Goal: Task Accomplishment & Management: Manage account settings

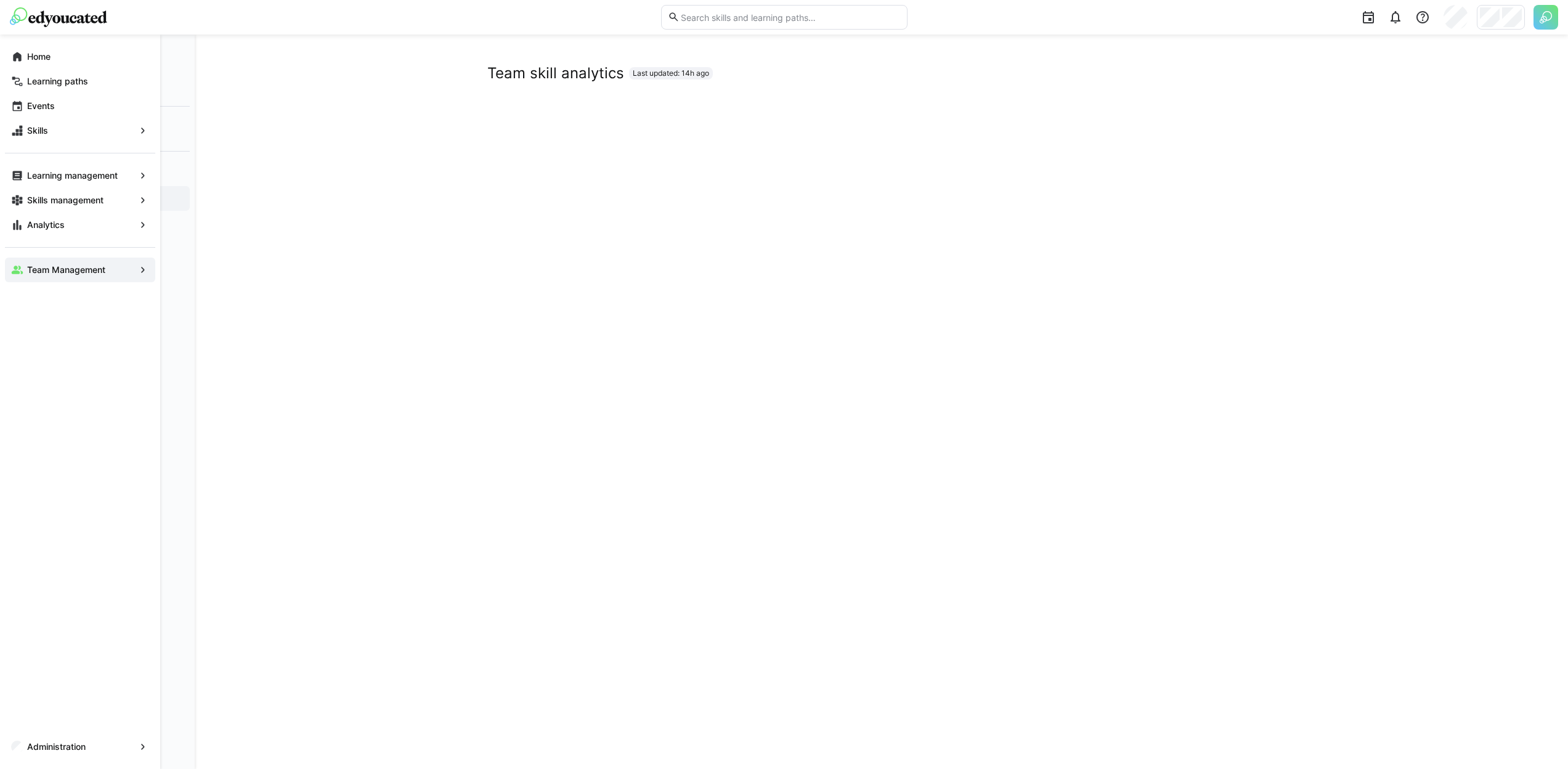
click at [11, 54] on eds-icon at bounding box center [17, 56] width 13 height 13
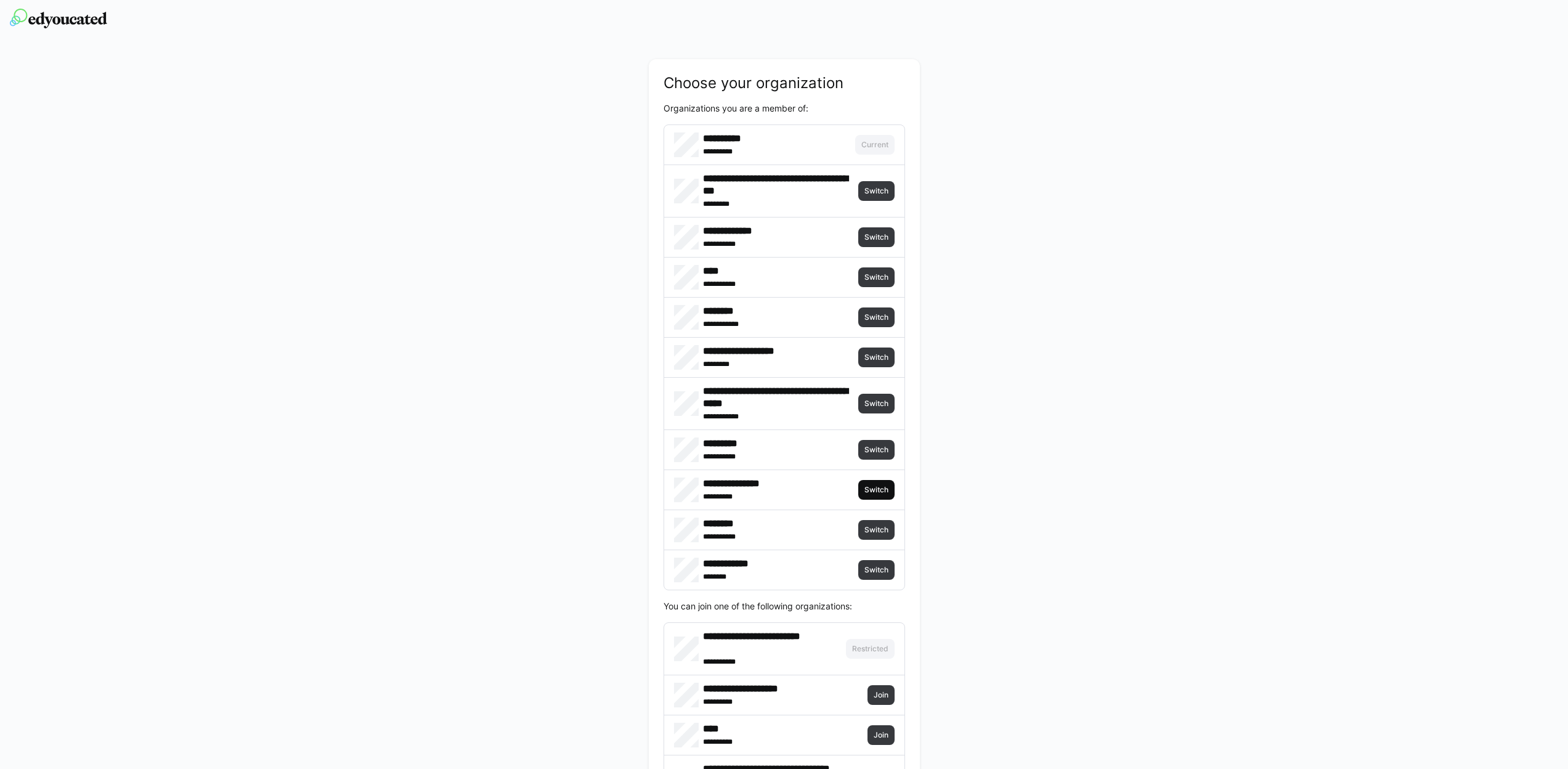
click at [868, 491] on span "Switch" at bounding box center [877, 489] width 27 height 10
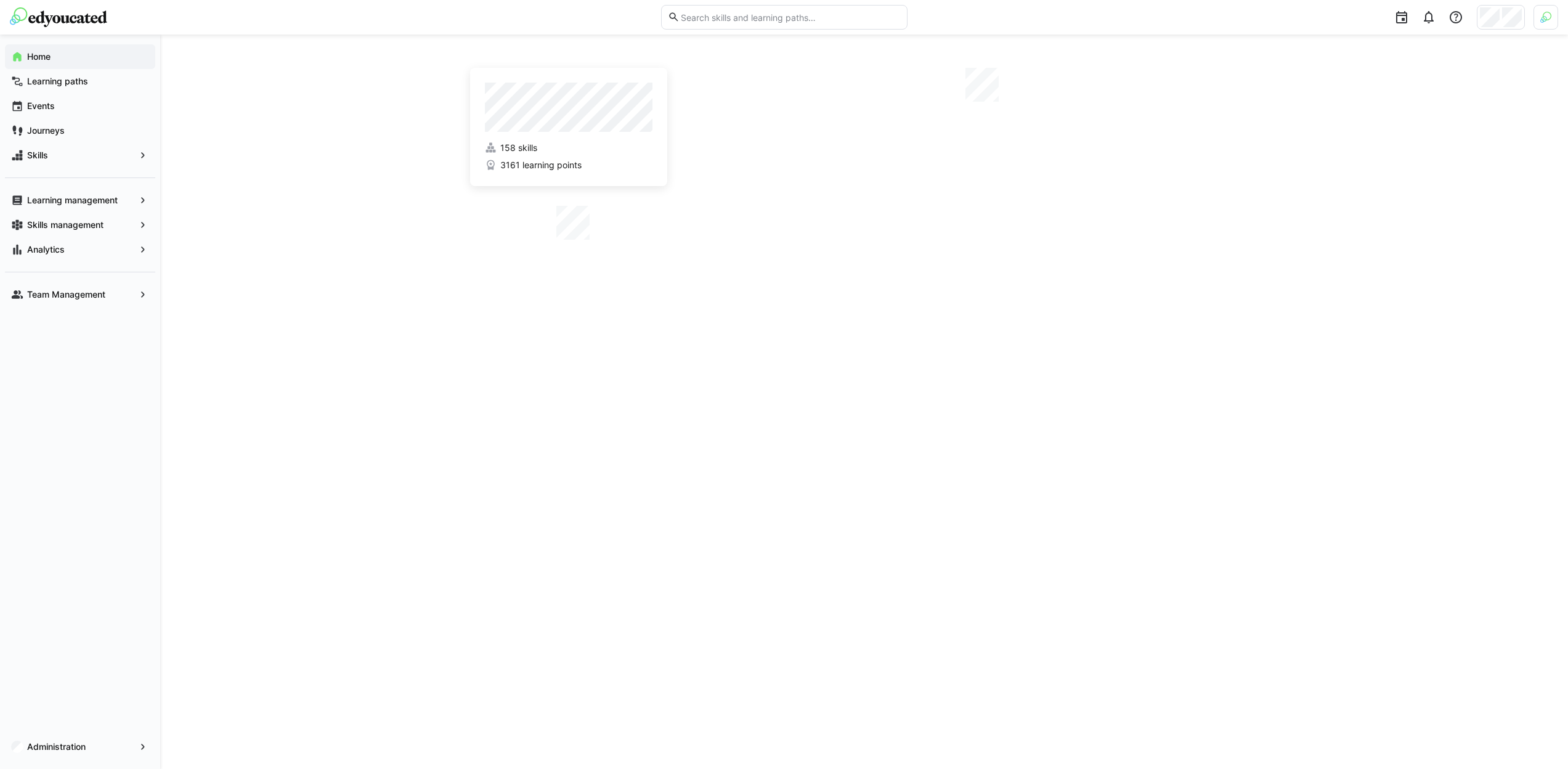
click at [80, 316] on div "Home Learning paths Events Journeys Skills Learning management Skills managemen…" at bounding box center [80, 402] width 160 height 735
click at [0, 0] on app-navigation-label "Team Management" at bounding box center [0, 0] width 0 height 0
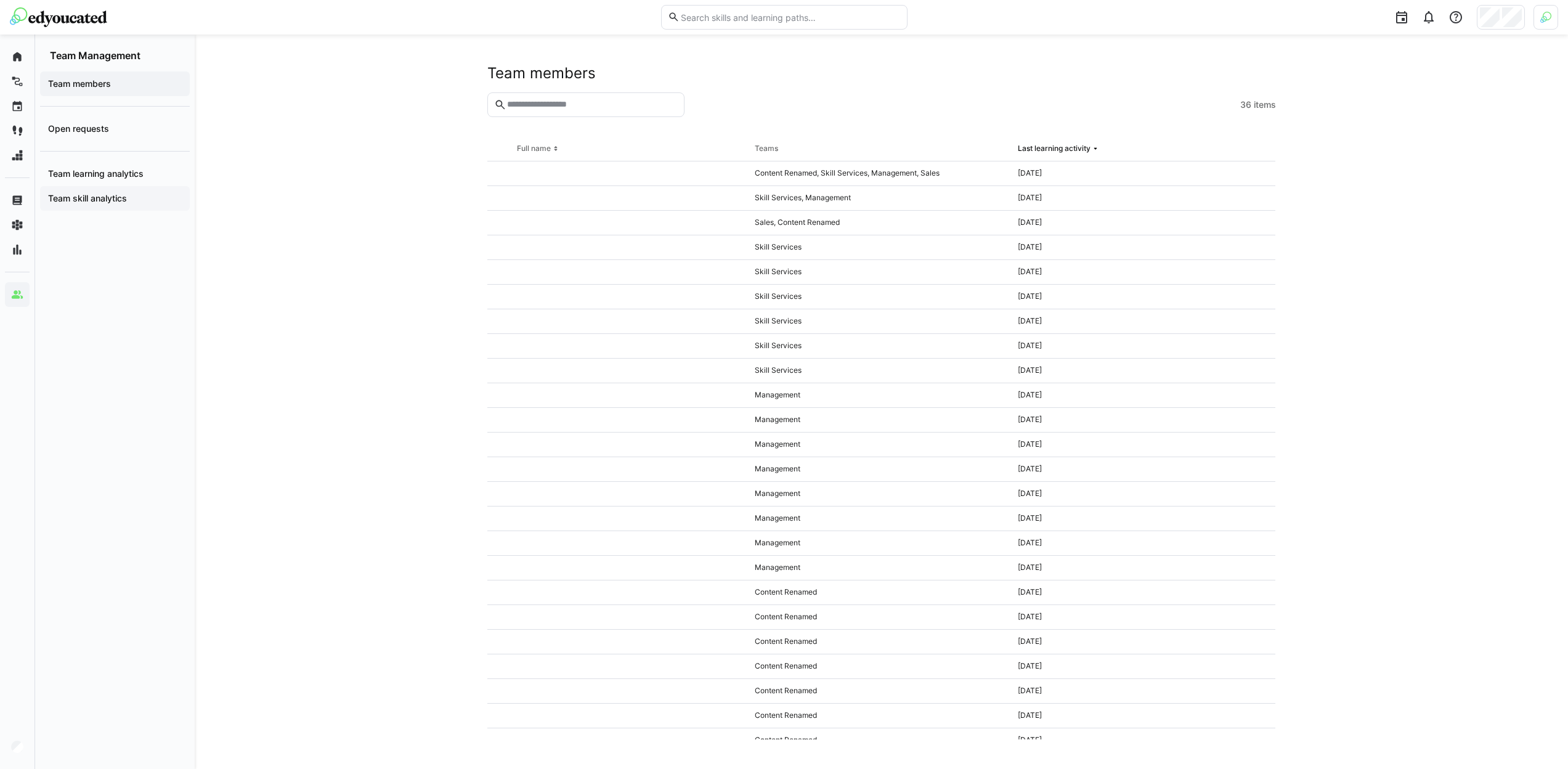
click at [0, 0] on app-navigation-label "Team skill analytics" at bounding box center [0, 0] width 0 height 0
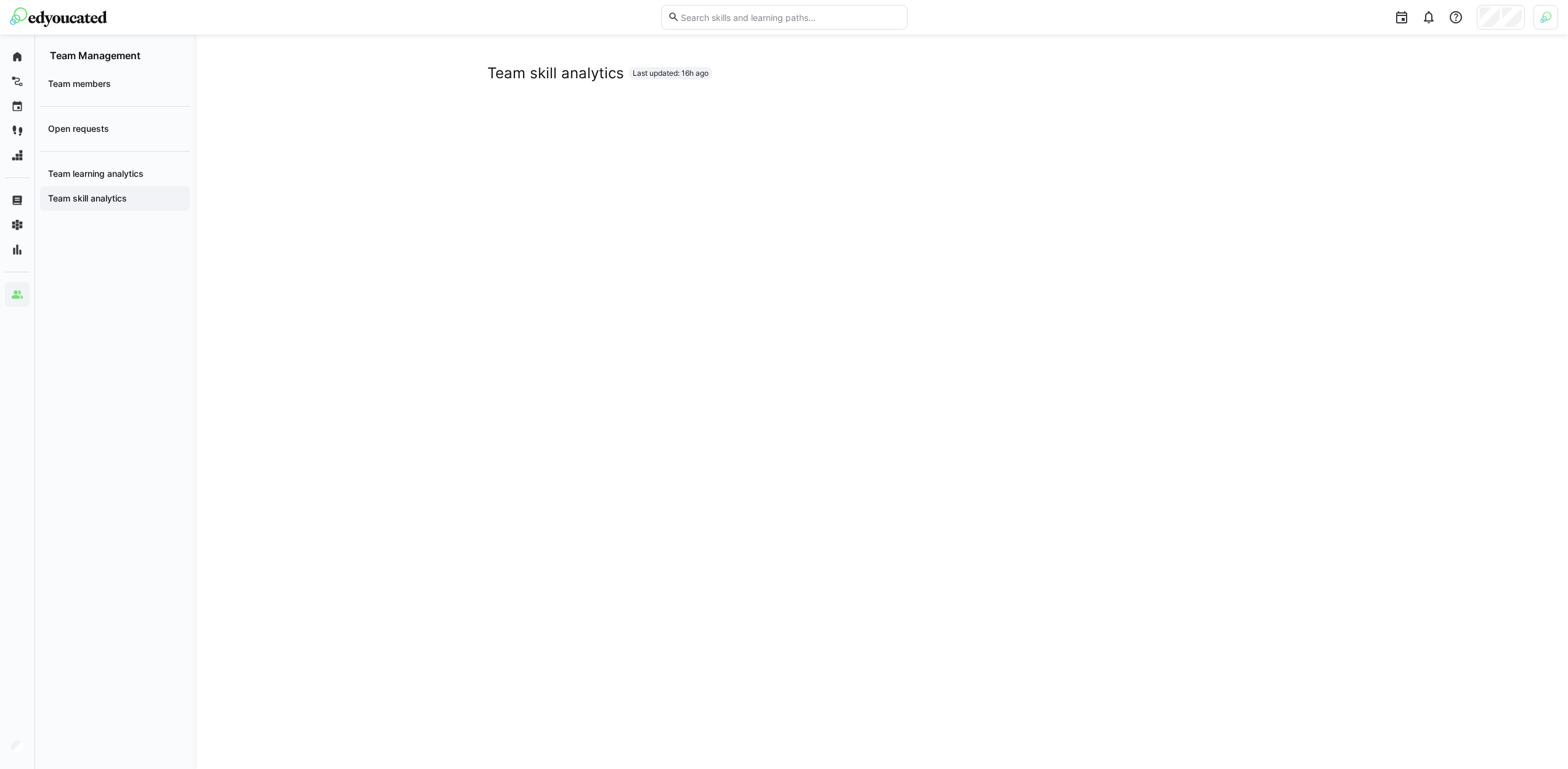
click at [1496, 28] on div at bounding box center [1501, 17] width 48 height 24
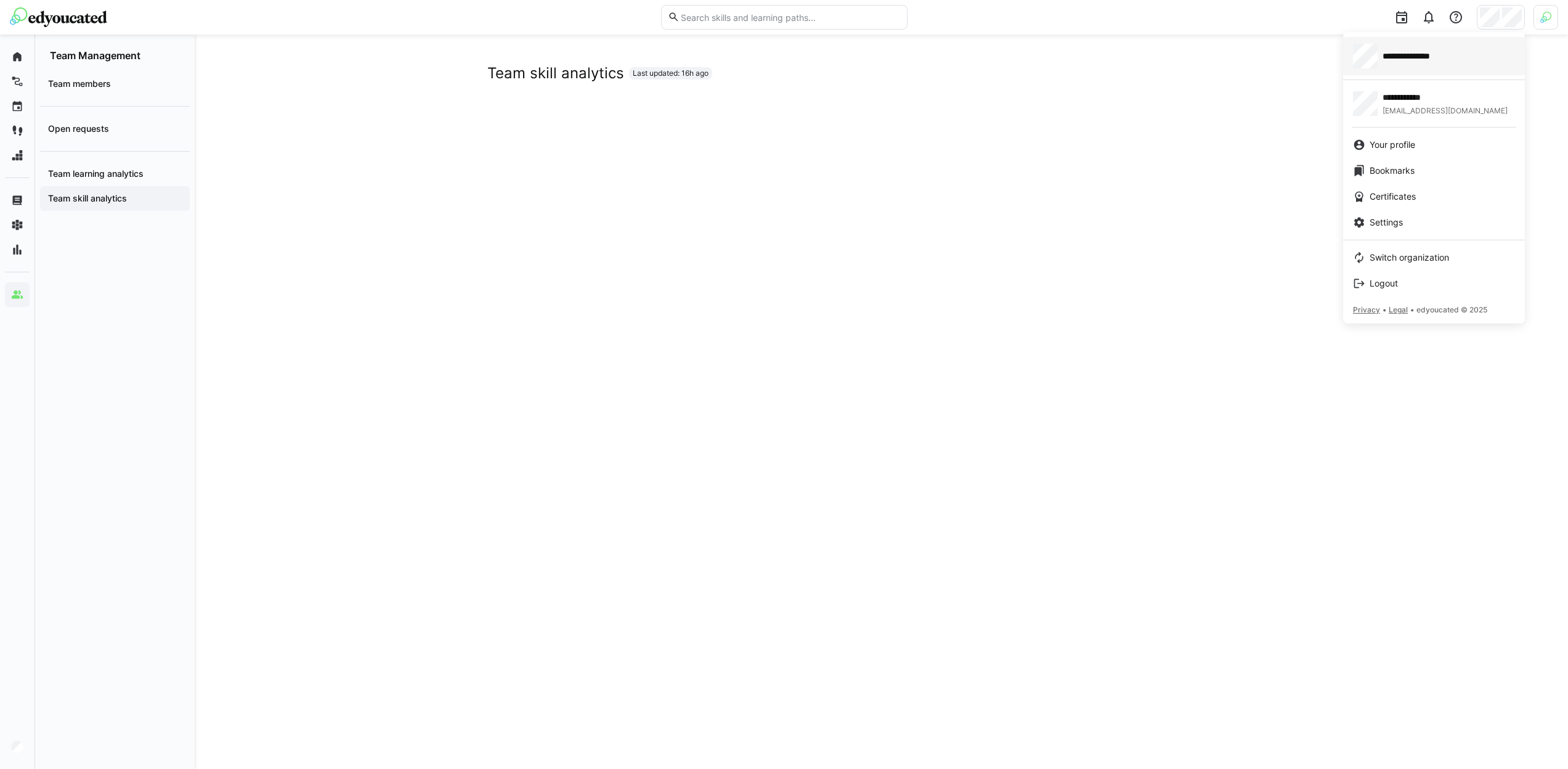
click at [1453, 58] on span "**********" at bounding box center [1418, 56] width 71 height 13
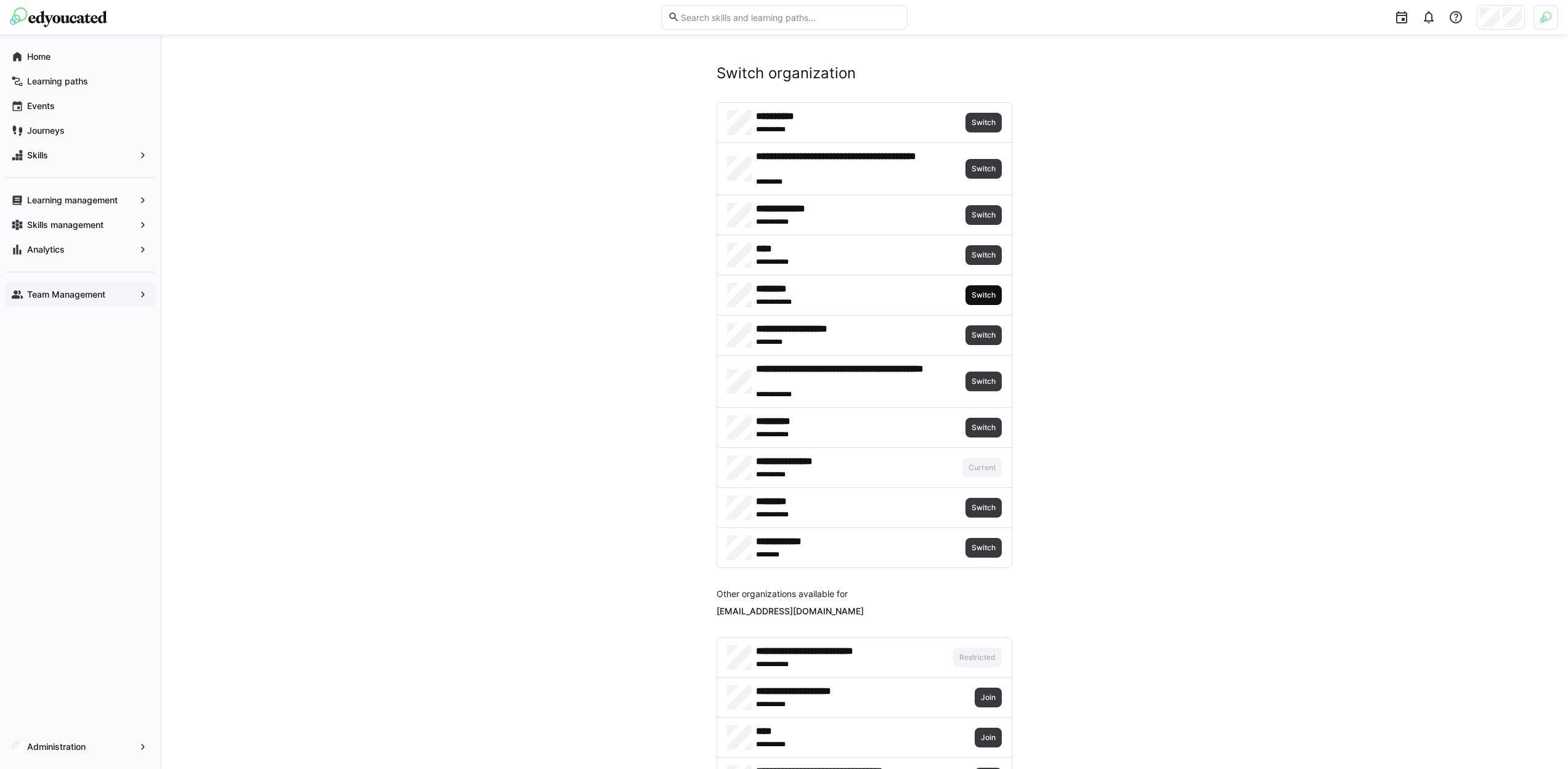
click at [984, 300] on span "Switch" at bounding box center [983, 295] width 36 height 20
click at [1560, 16] on header at bounding box center [784, 17] width 1568 height 35
click at [1554, 18] on div at bounding box center [1546, 17] width 24 height 24
click at [1421, 146] on span "Activate" at bounding box center [1407, 144] width 32 height 10
click at [985, 302] on span "Switch" at bounding box center [983, 295] width 36 height 20
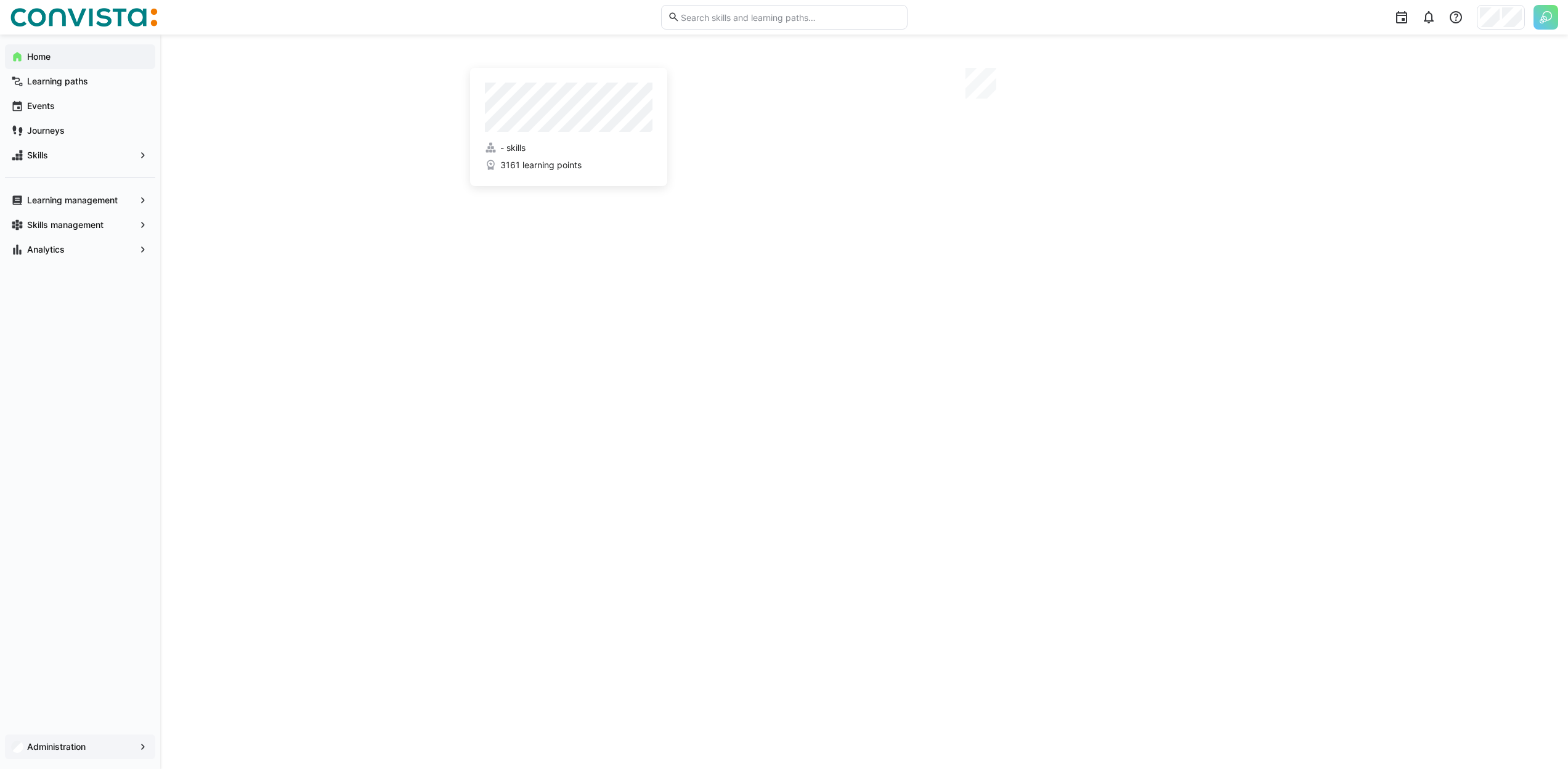
click at [0, 0] on app-navigation-label "Administration" at bounding box center [0, 0] width 0 height 0
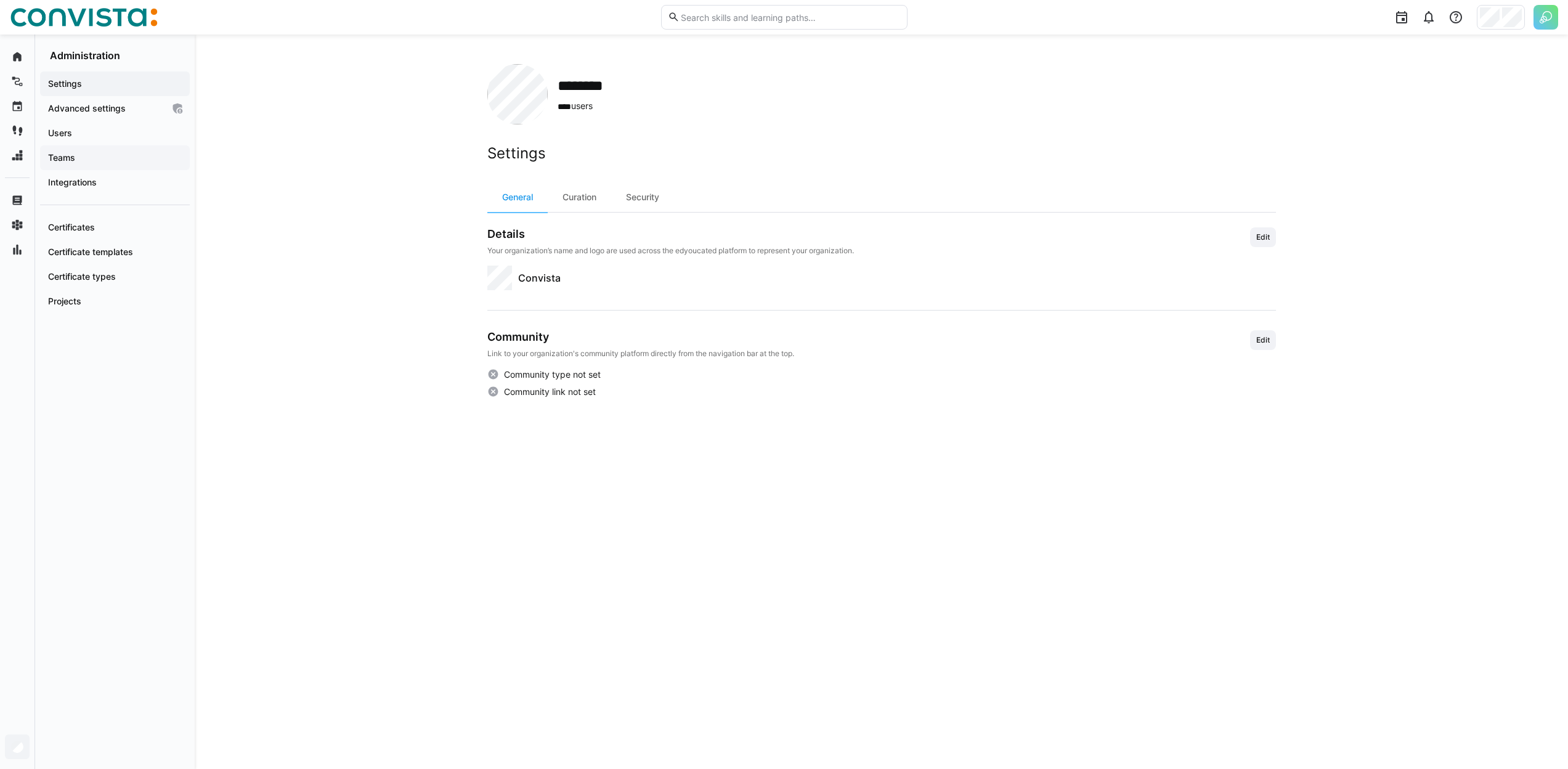
click at [78, 157] on span "Teams" at bounding box center [115, 157] width 138 height 13
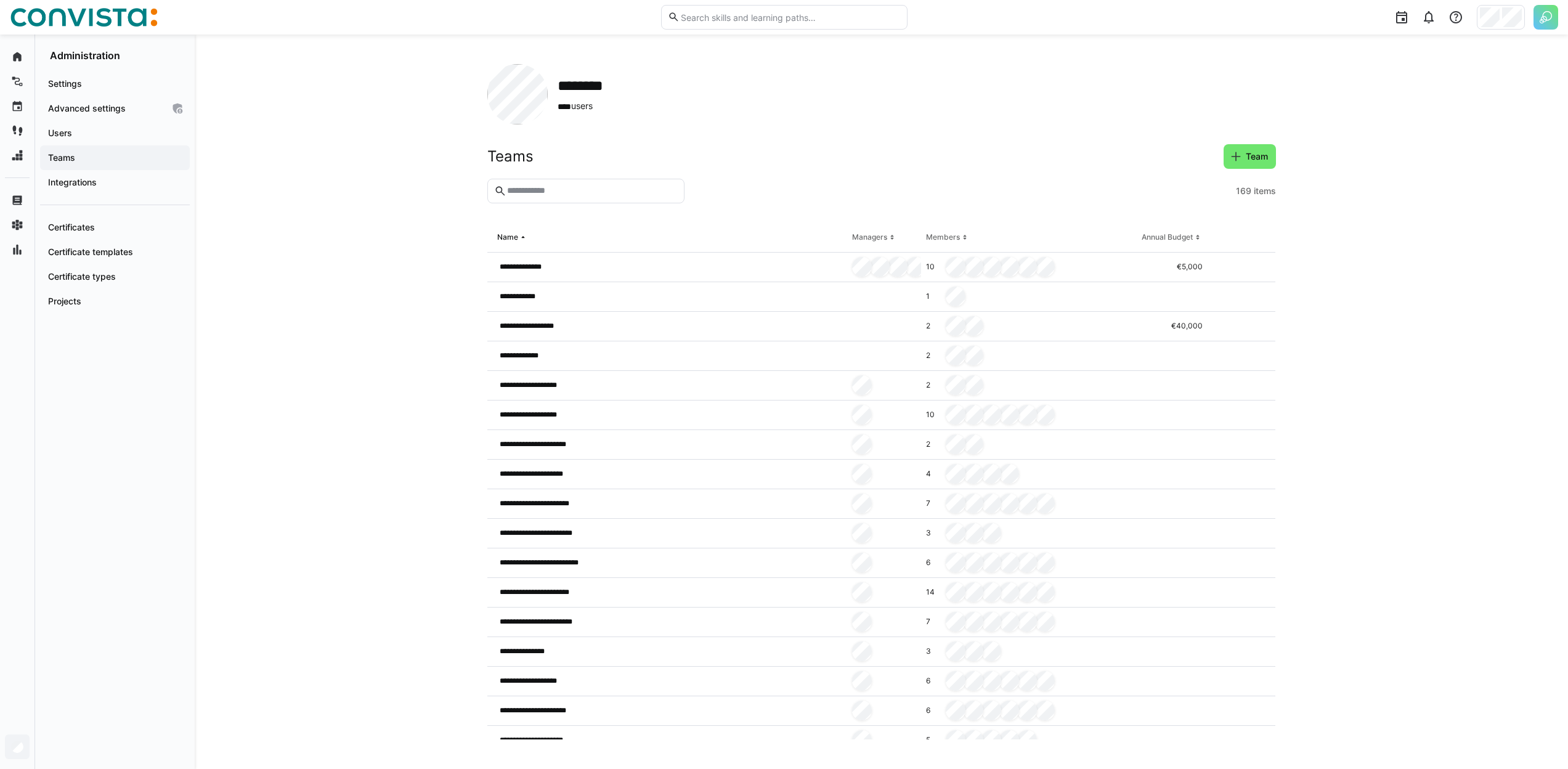
click at [631, 268] on div "**********" at bounding box center [668, 268] width 361 height 30
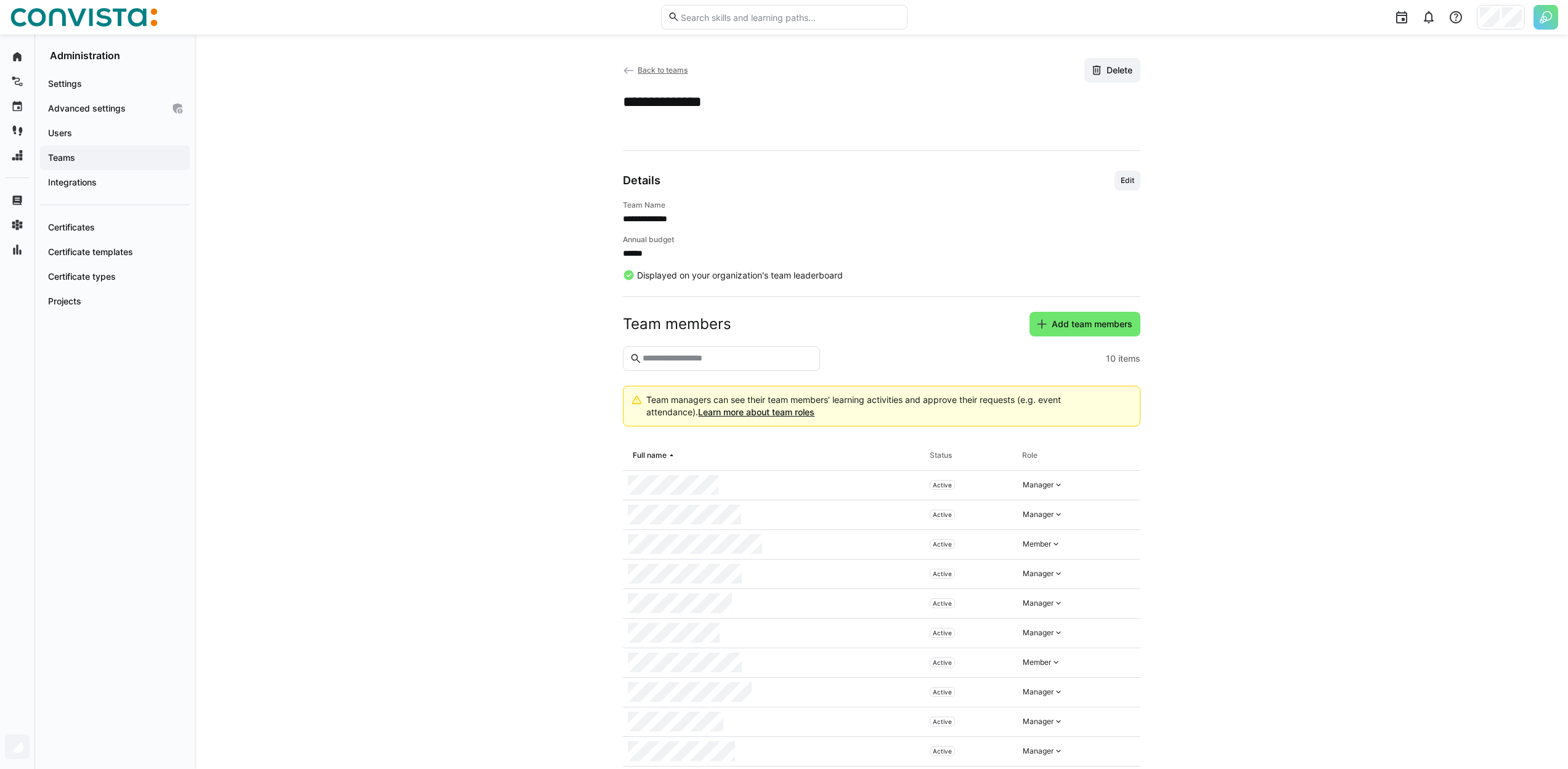
scroll to position [33, 0]
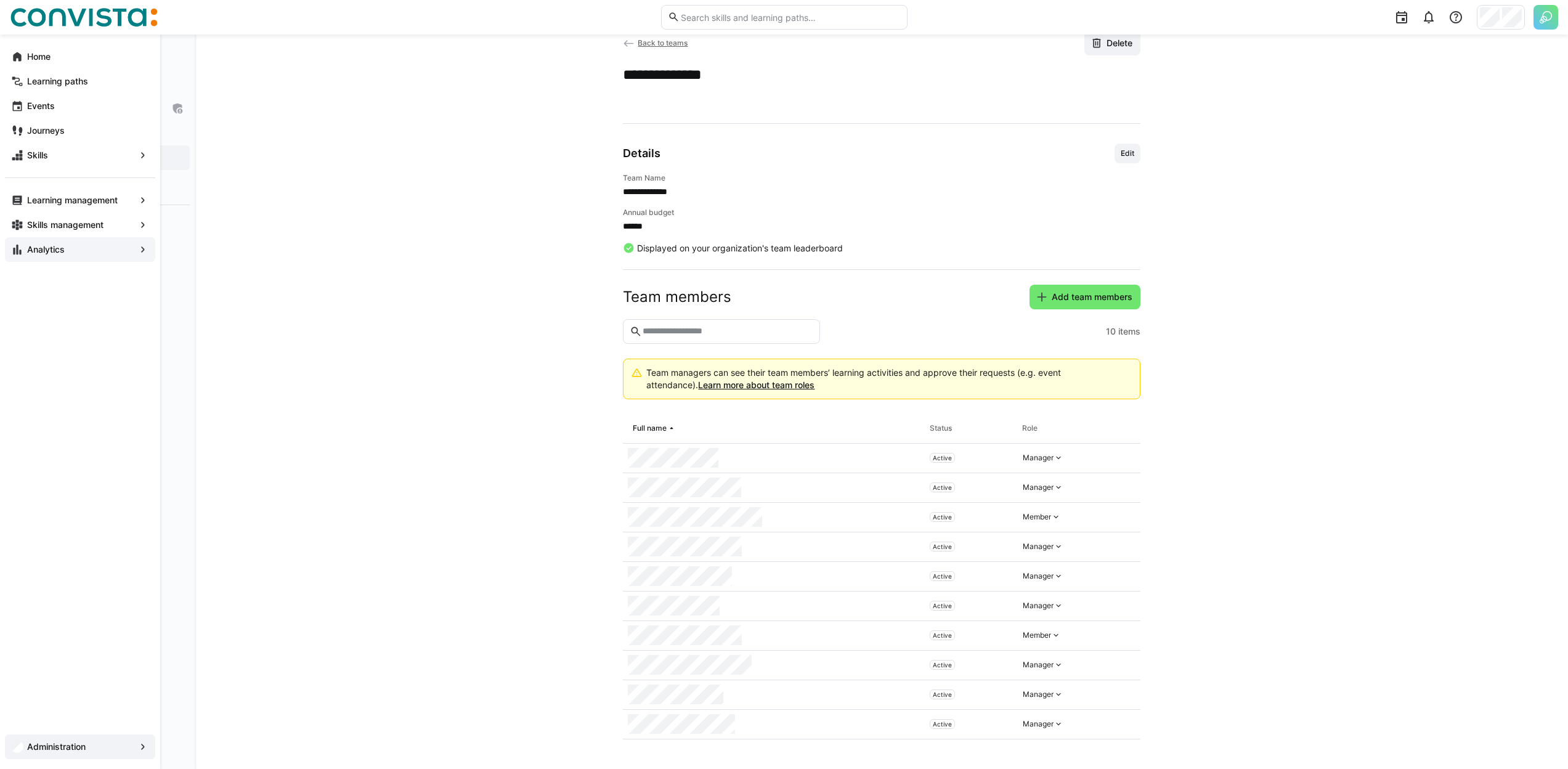
click at [54, 243] on div "Analytics" at bounding box center [80, 249] width 150 height 24
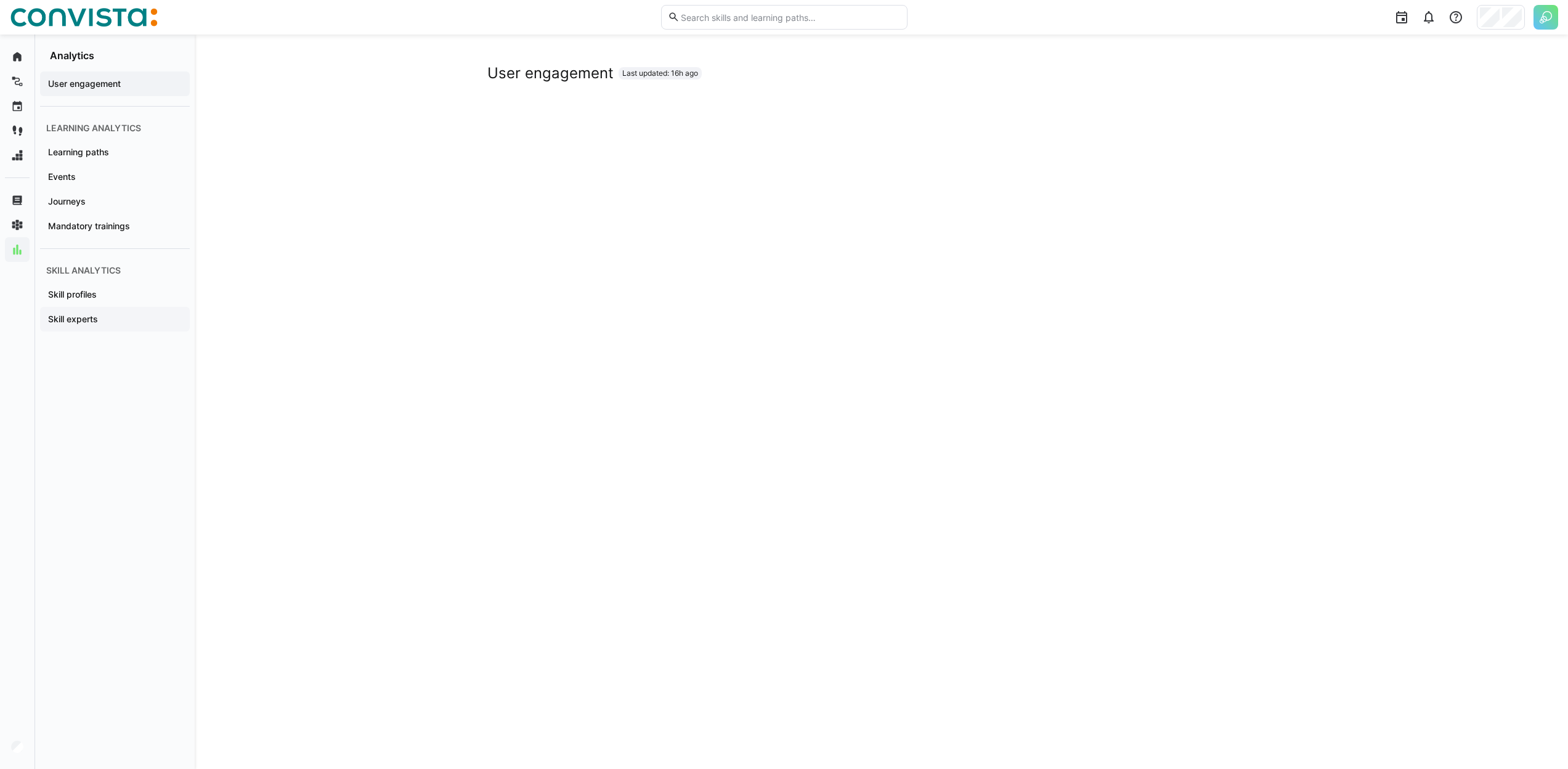
click at [119, 311] on div "Skill experts" at bounding box center [115, 319] width 150 height 24
click at [1366, 200] on div "Skill experts Last updated: 16h ago" at bounding box center [881, 402] width 1374 height 735
click at [1372, 169] on div "Skill experts Last updated: 16h ago" at bounding box center [881, 402] width 1374 height 735
click at [1356, 246] on div "Skill experts Last updated: 16h ago" at bounding box center [881, 402] width 1374 height 735
click at [397, 91] on div "Skill experts Last updated: 16h ago" at bounding box center [881, 402] width 1374 height 735
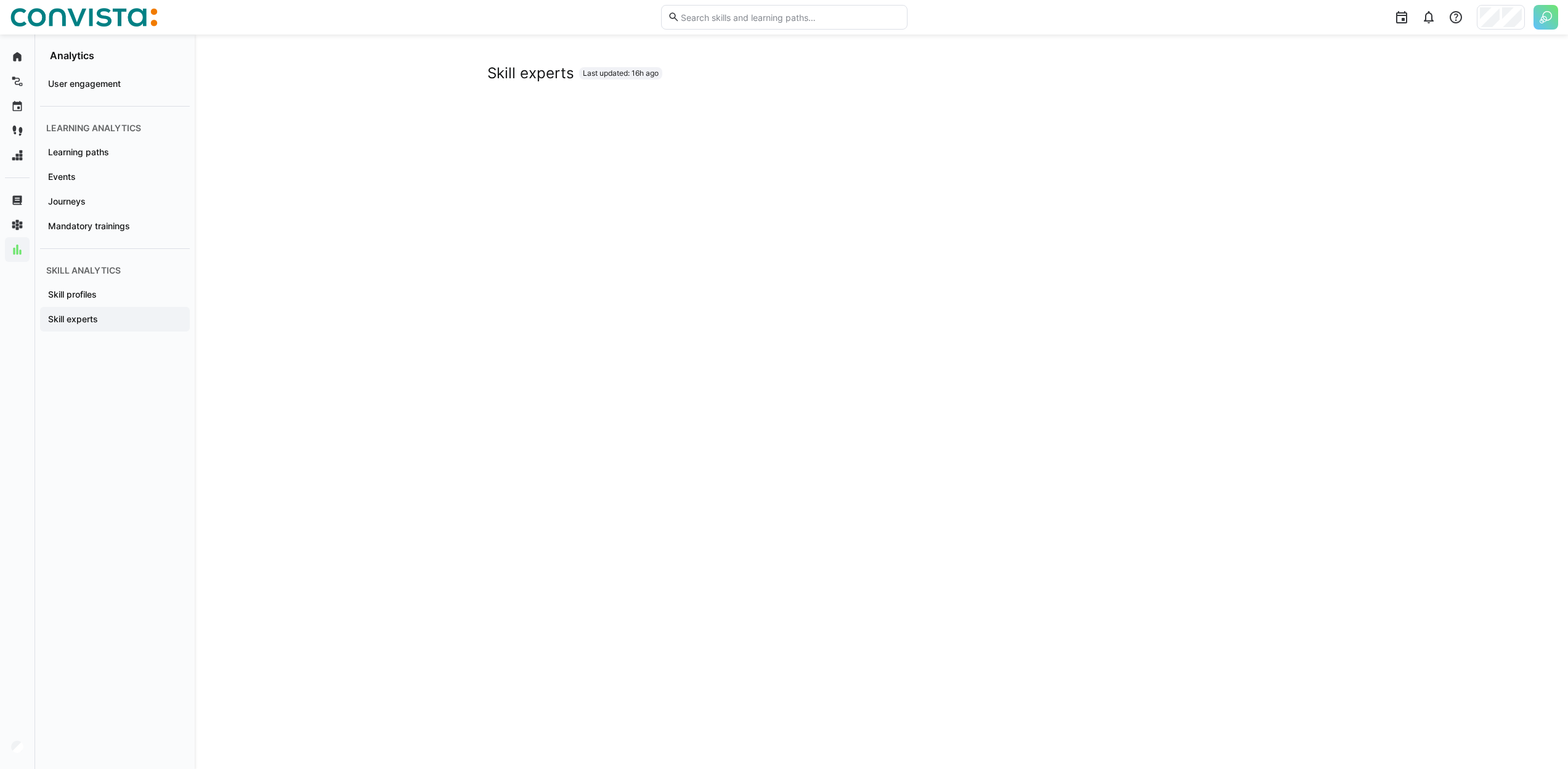
click at [361, 222] on div "Skill experts Last updated: 16h ago" at bounding box center [881, 402] width 1374 height 735
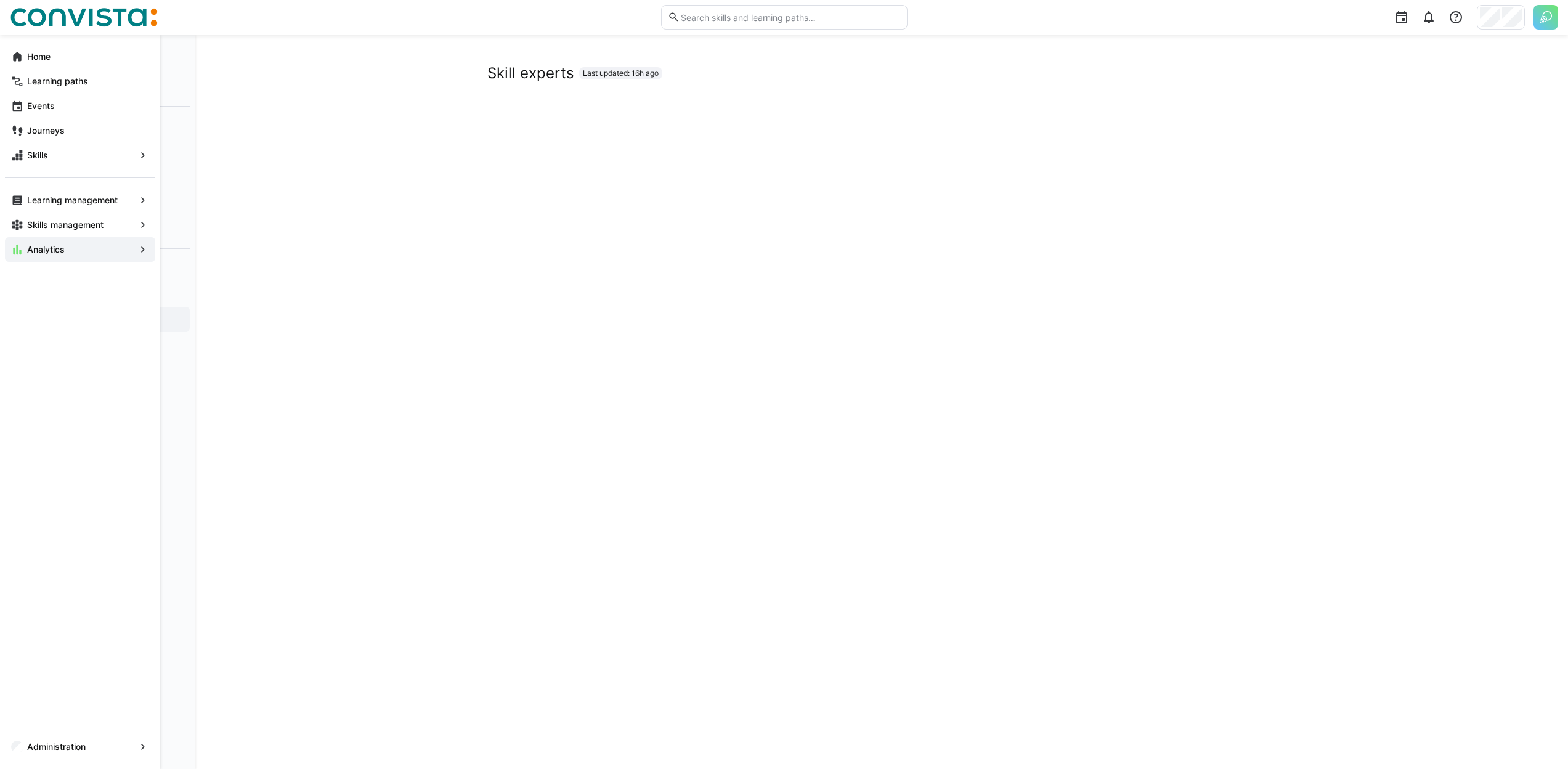
click at [24, 739] on div "Administration" at bounding box center [80, 747] width 150 height 24
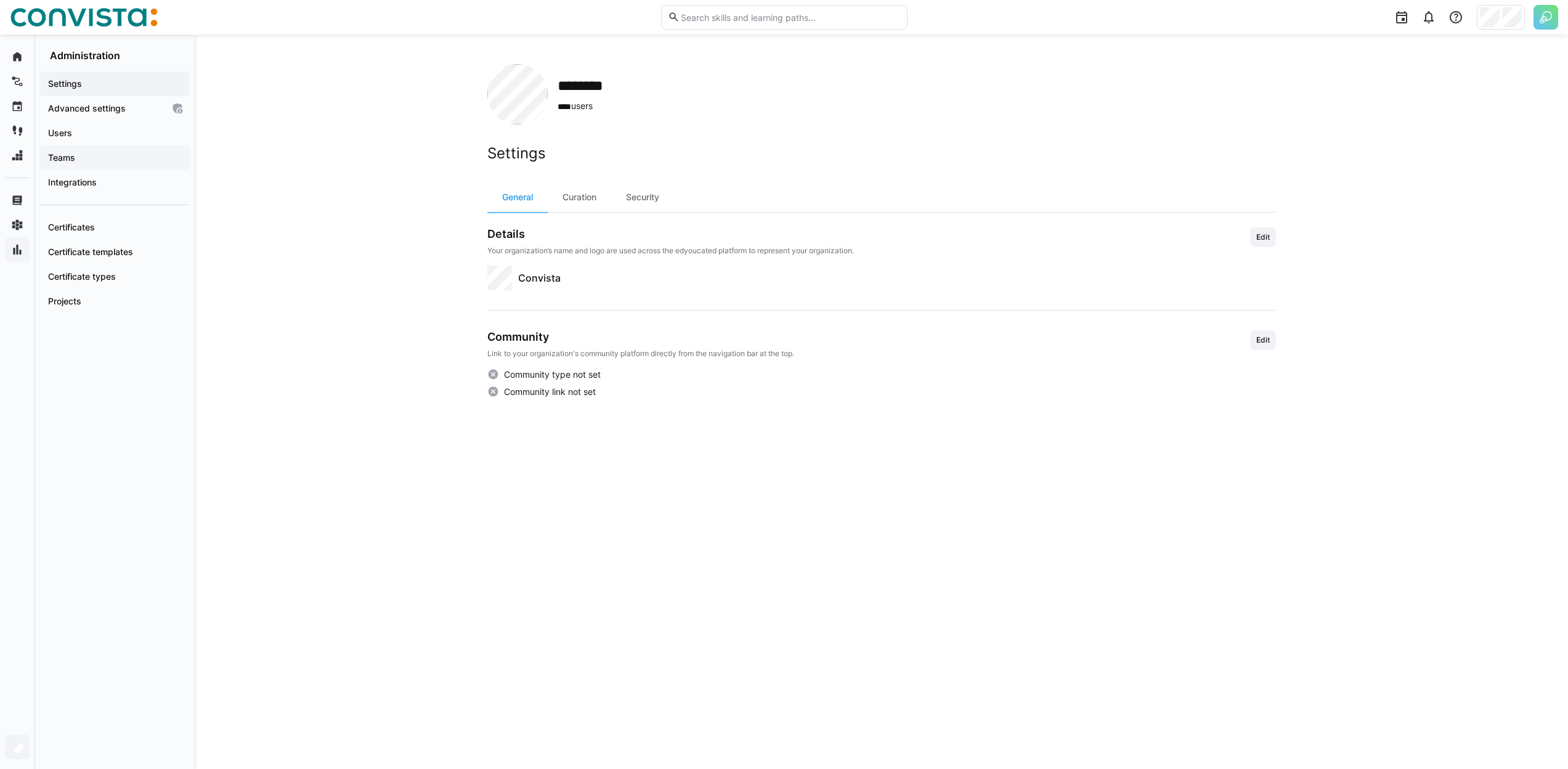
click at [97, 152] on span "Teams" at bounding box center [115, 157] width 138 height 13
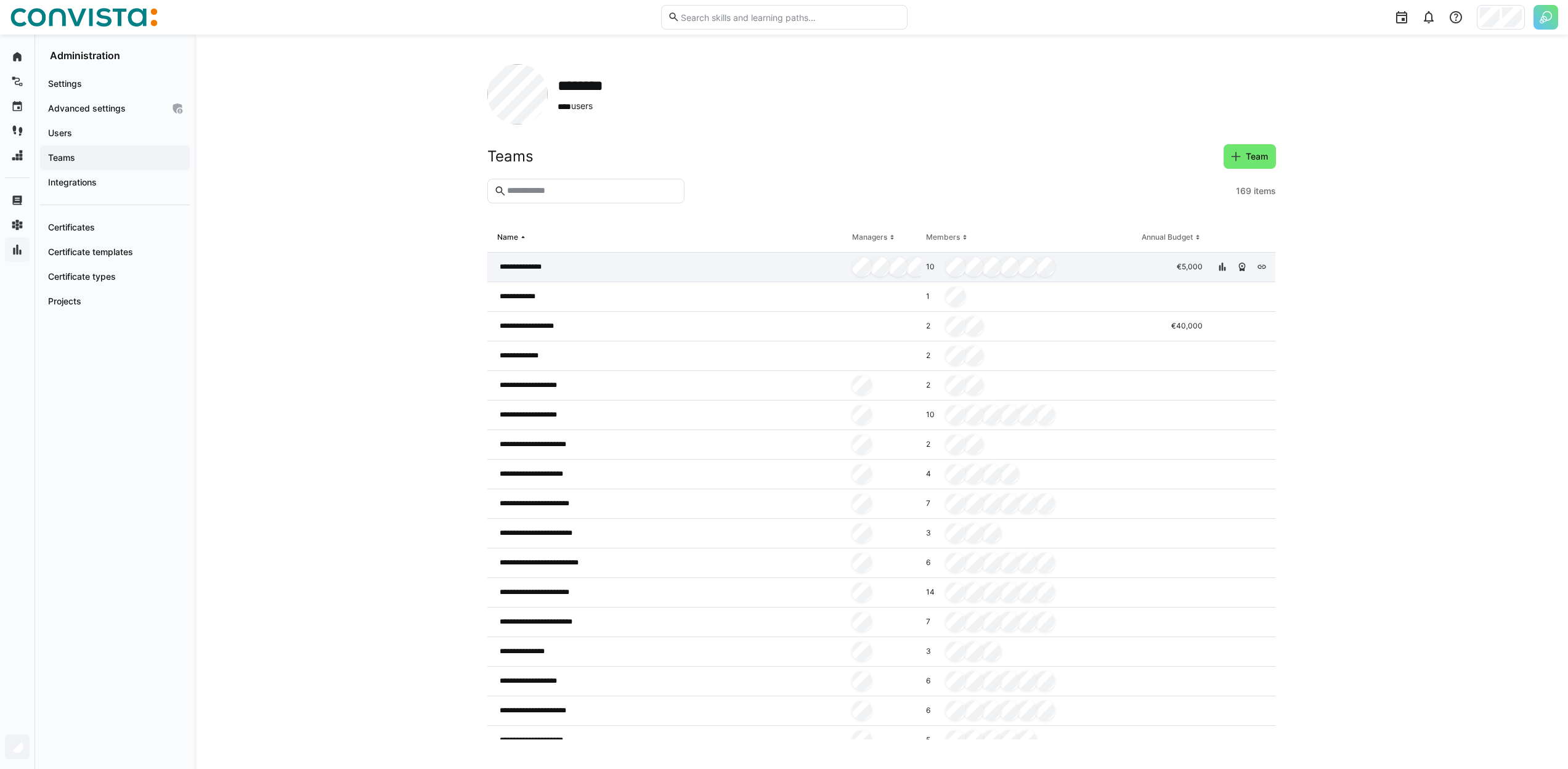
click at [716, 264] on div "**********" at bounding box center [668, 268] width 361 height 30
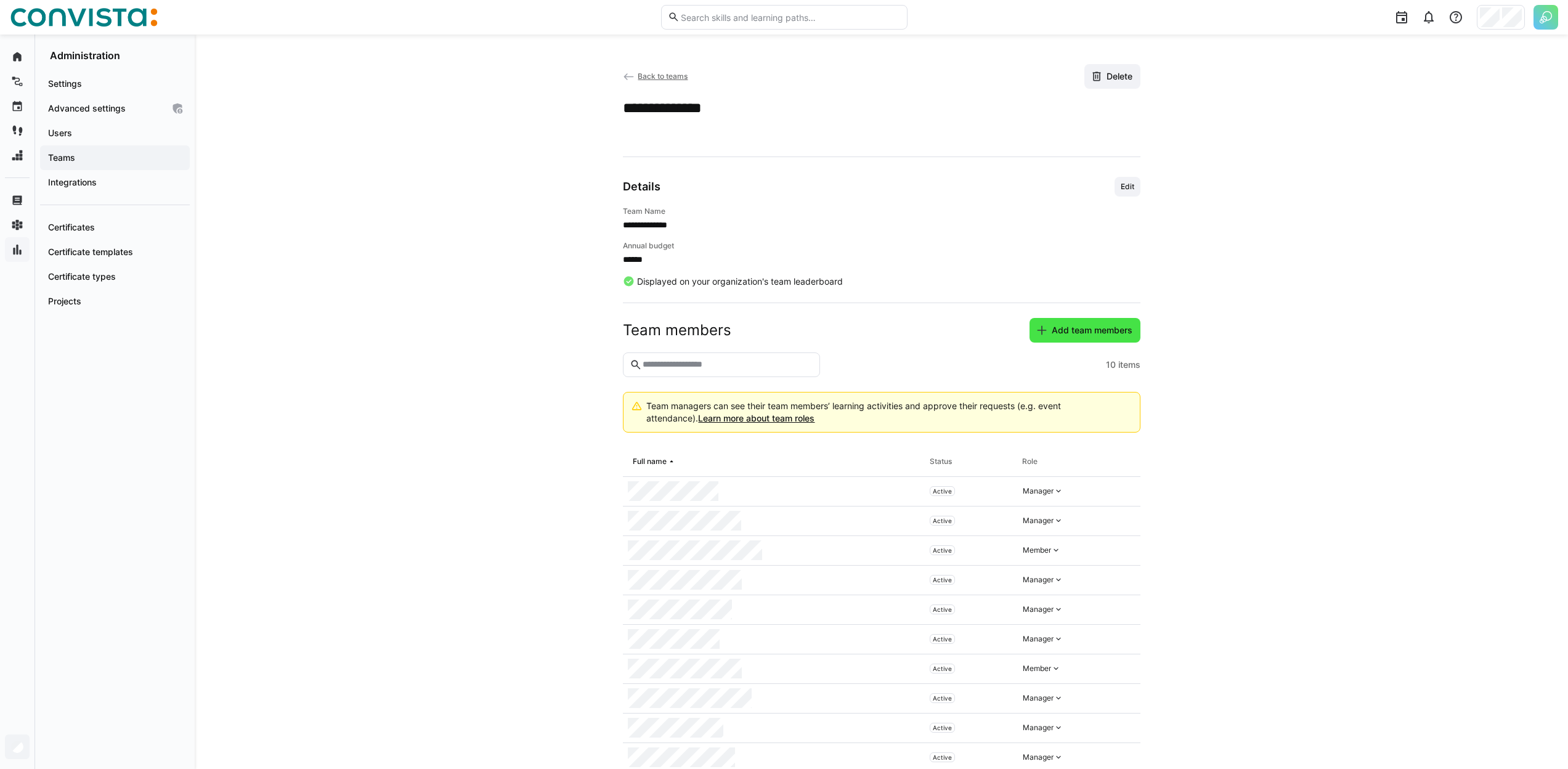
click at [1081, 336] on span "Add team members" at bounding box center [1092, 330] width 84 height 13
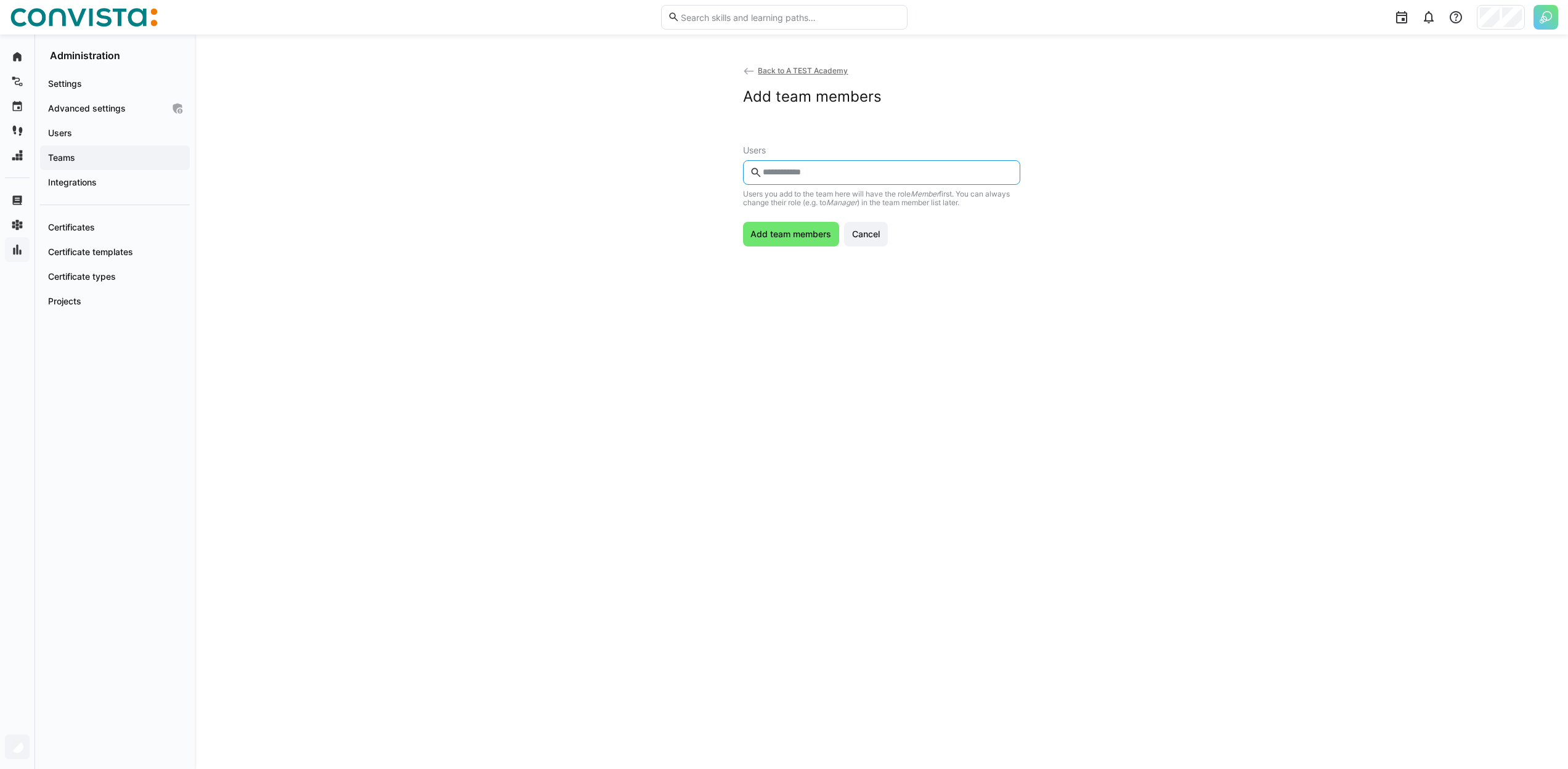
click at [781, 177] on input "text" at bounding box center [887, 172] width 251 height 11
type input "***"
click at [823, 198] on span at bounding box center [881, 209] width 277 height 33
click at [795, 262] on span "Add team members" at bounding box center [791, 263] width 84 height 13
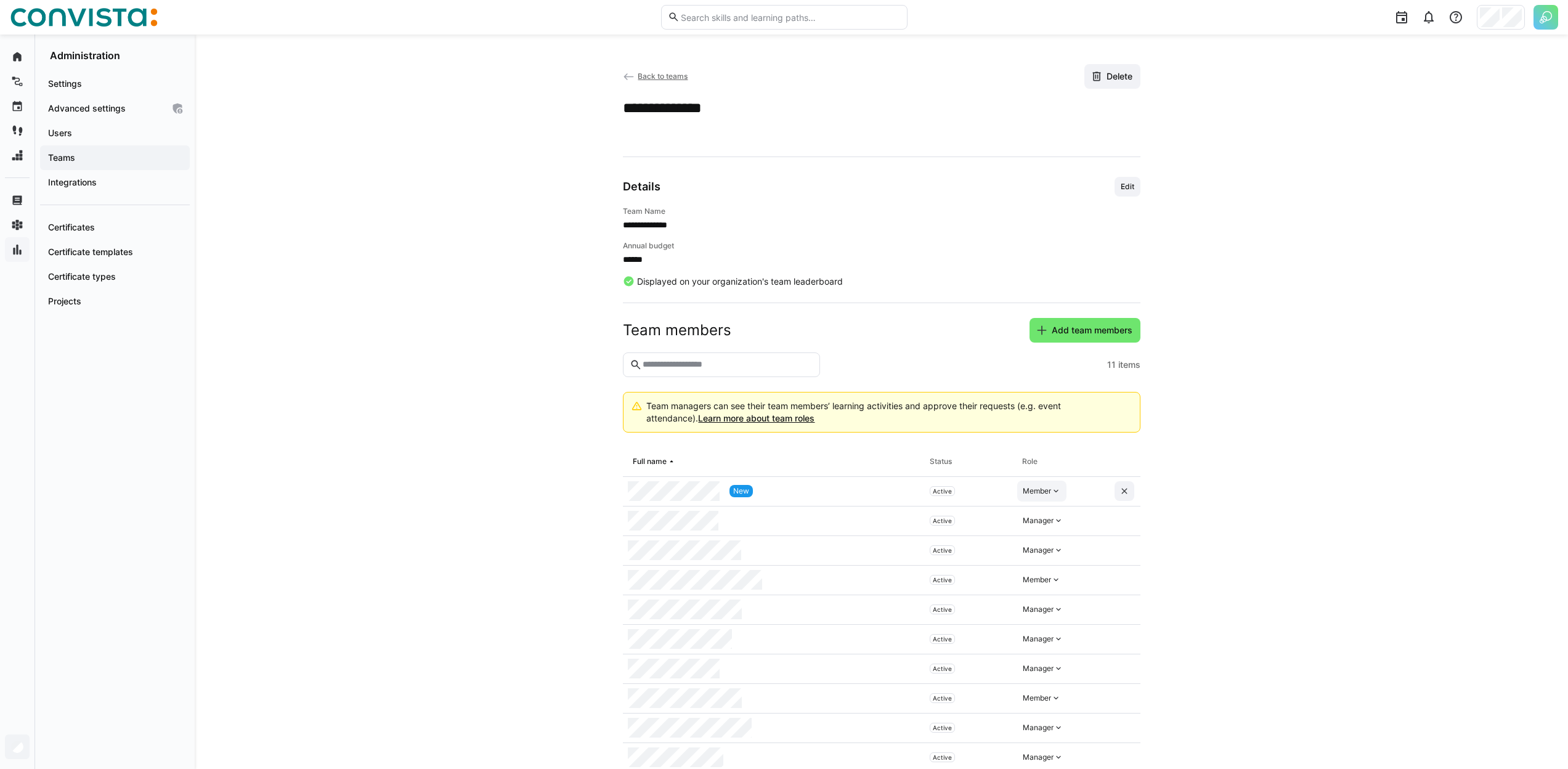
click at [1055, 490] on eds-icon at bounding box center [1056, 491] width 10 height 10
click at [1065, 526] on div "Manager" at bounding box center [1128, 520] width 222 height 22
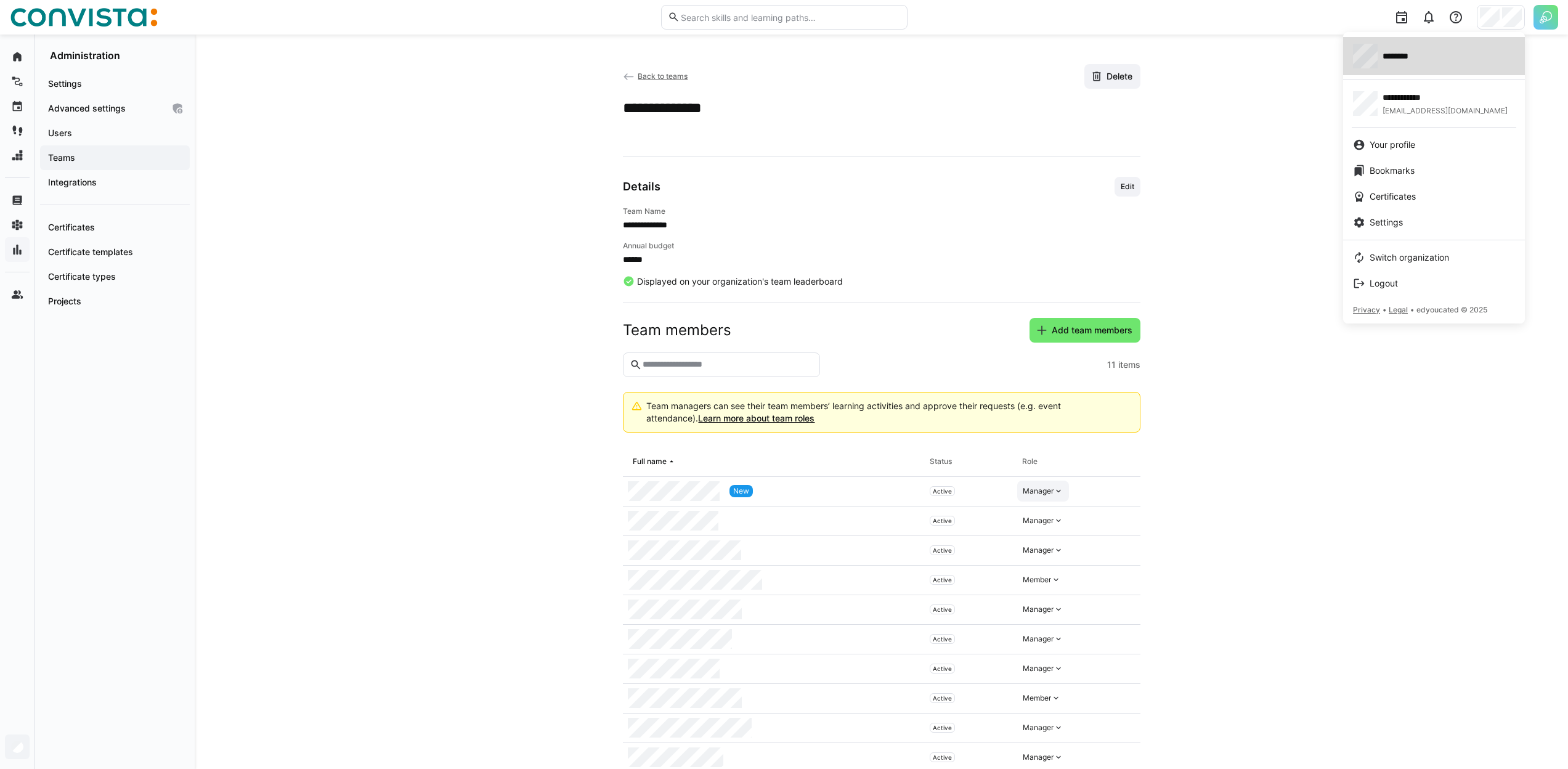
click at [1417, 47] on div "********" at bounding box center [1433, 55] width 162 height 24
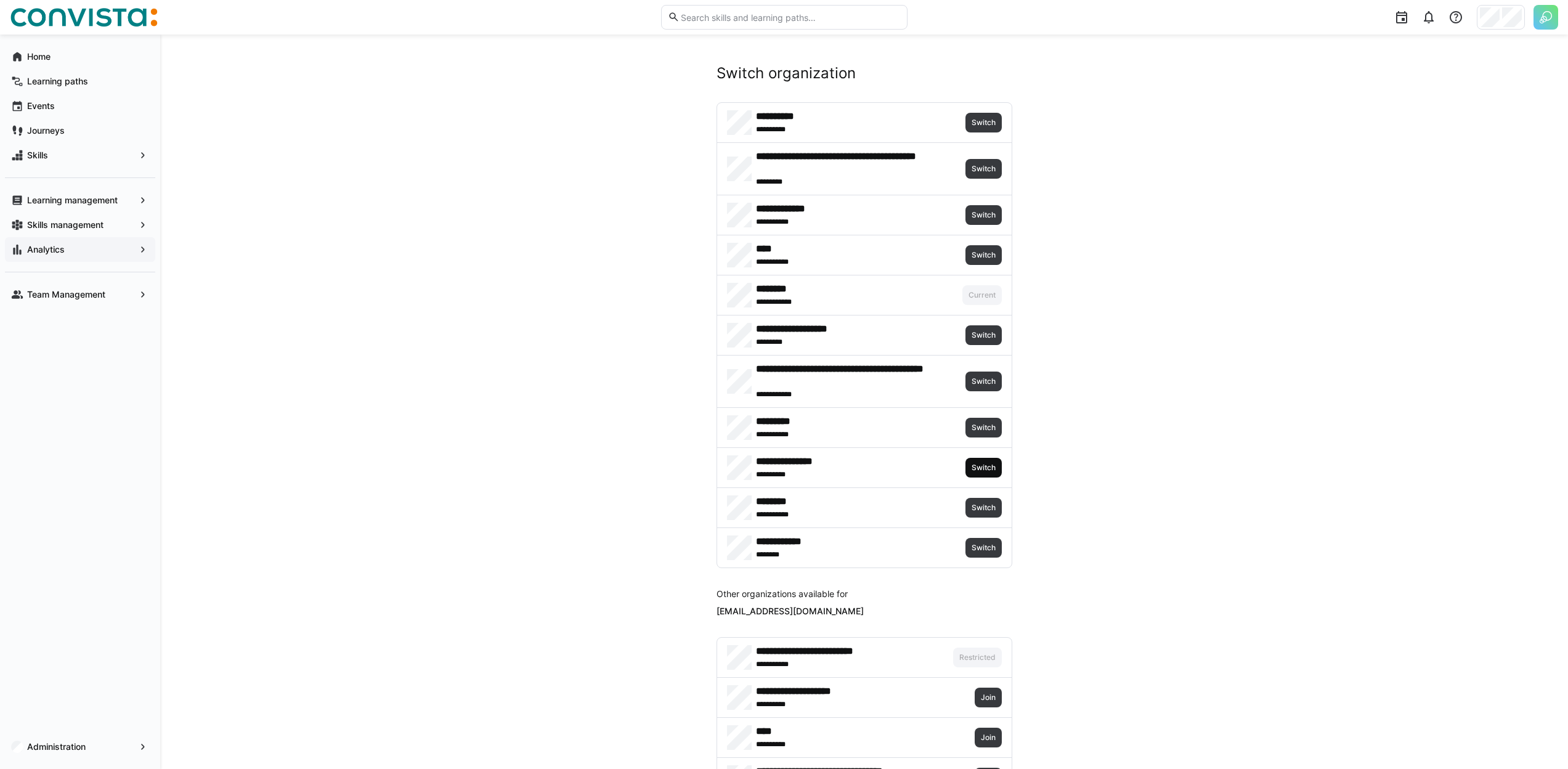
click at [997, 468] on span "Switch" at bounding box center [984, 467] width 27 height 10
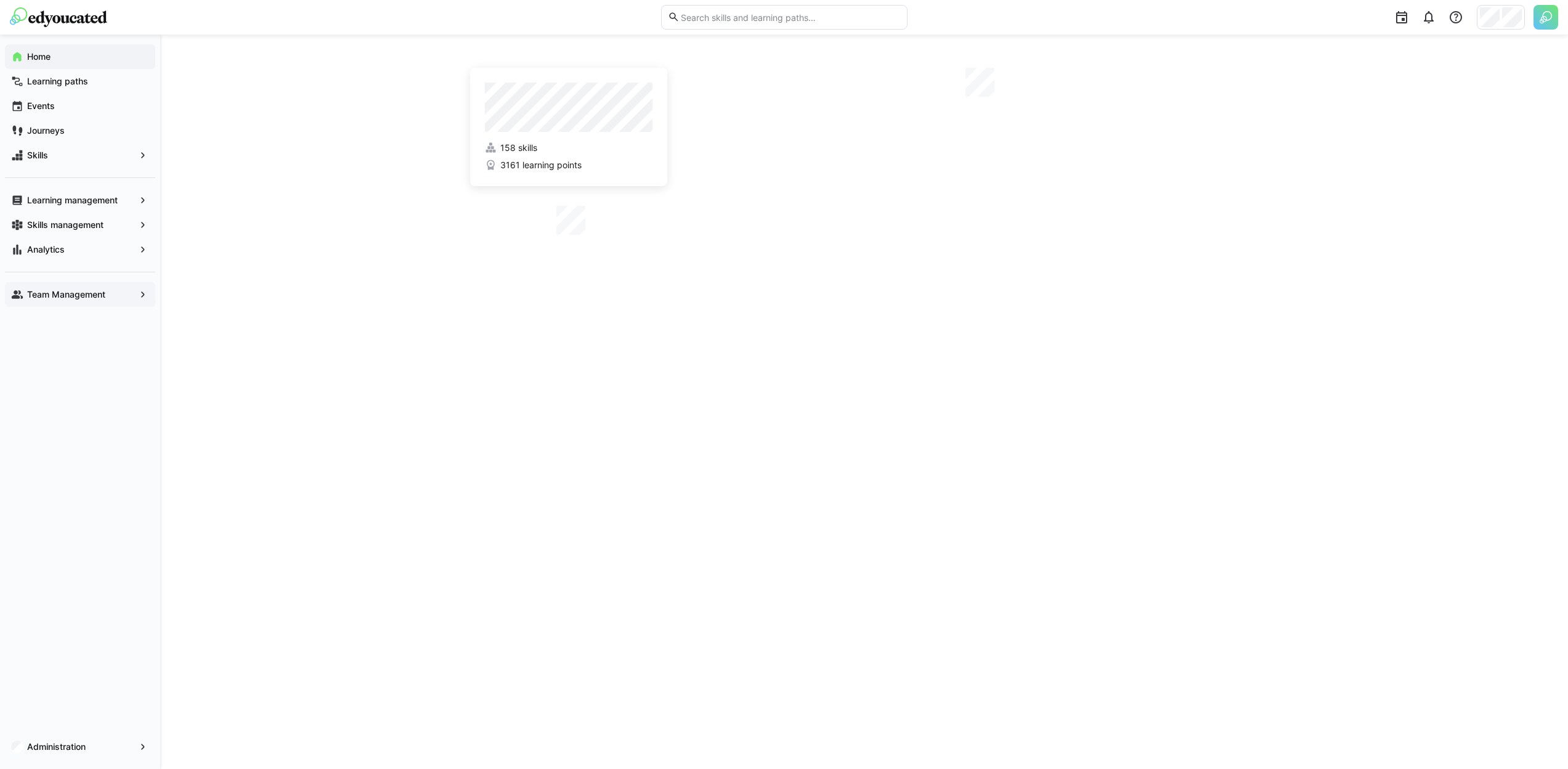
click at [116, 291] on span "Team Management" at bounding box center [80, 294] width 109 height 13
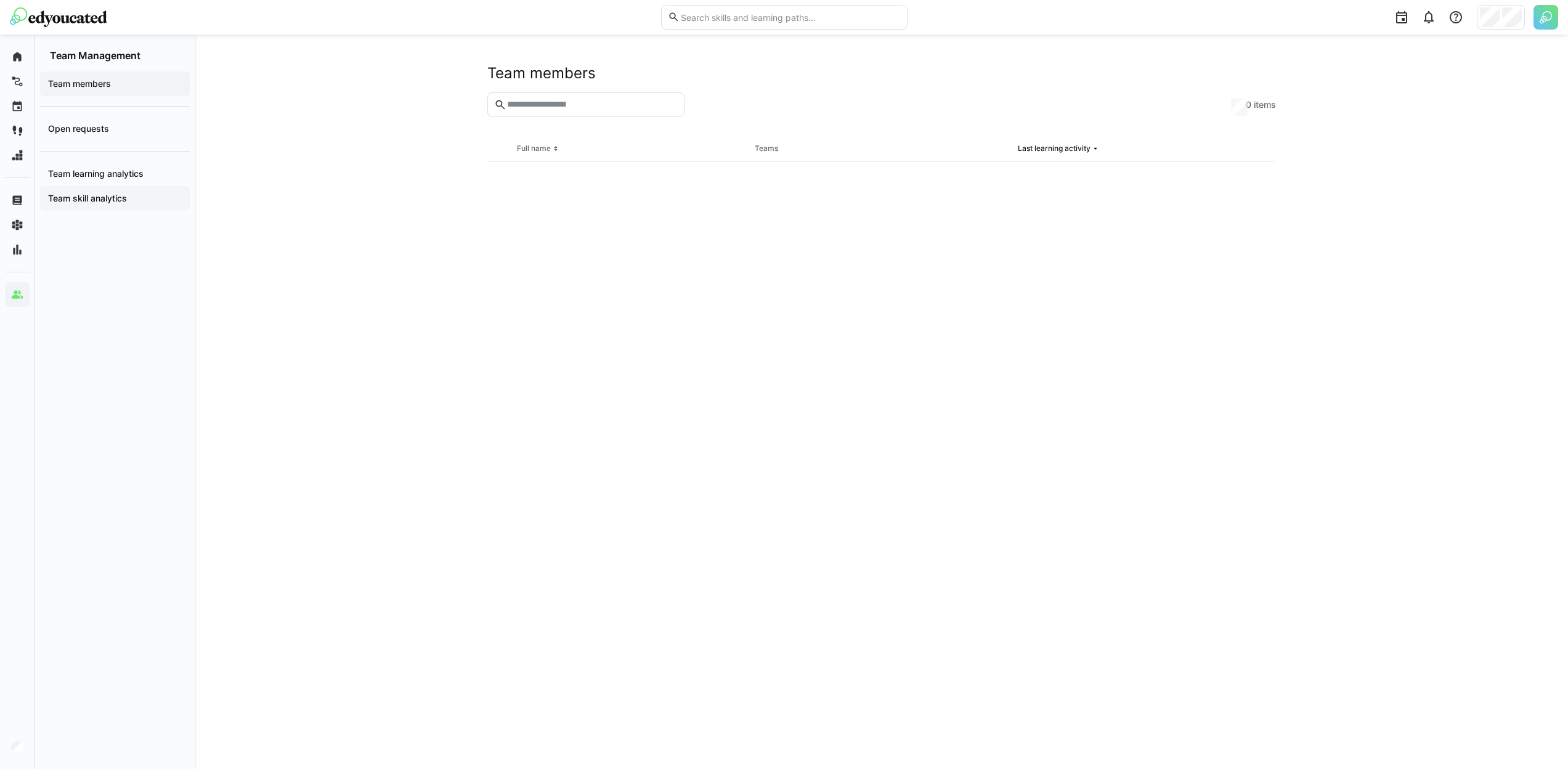
click at [0, 0] on app-navigation-label "Team skill analytics" at bounding box center [0, 0] width 0 height 0
click at [0, 0] on app-navigation-label "Team learning analytics" at bounding box center [0, 0] width 0 height 0
click at [142, 196] on span "Team skill analytics" at bounding box center [115, 198] width 138 height 13
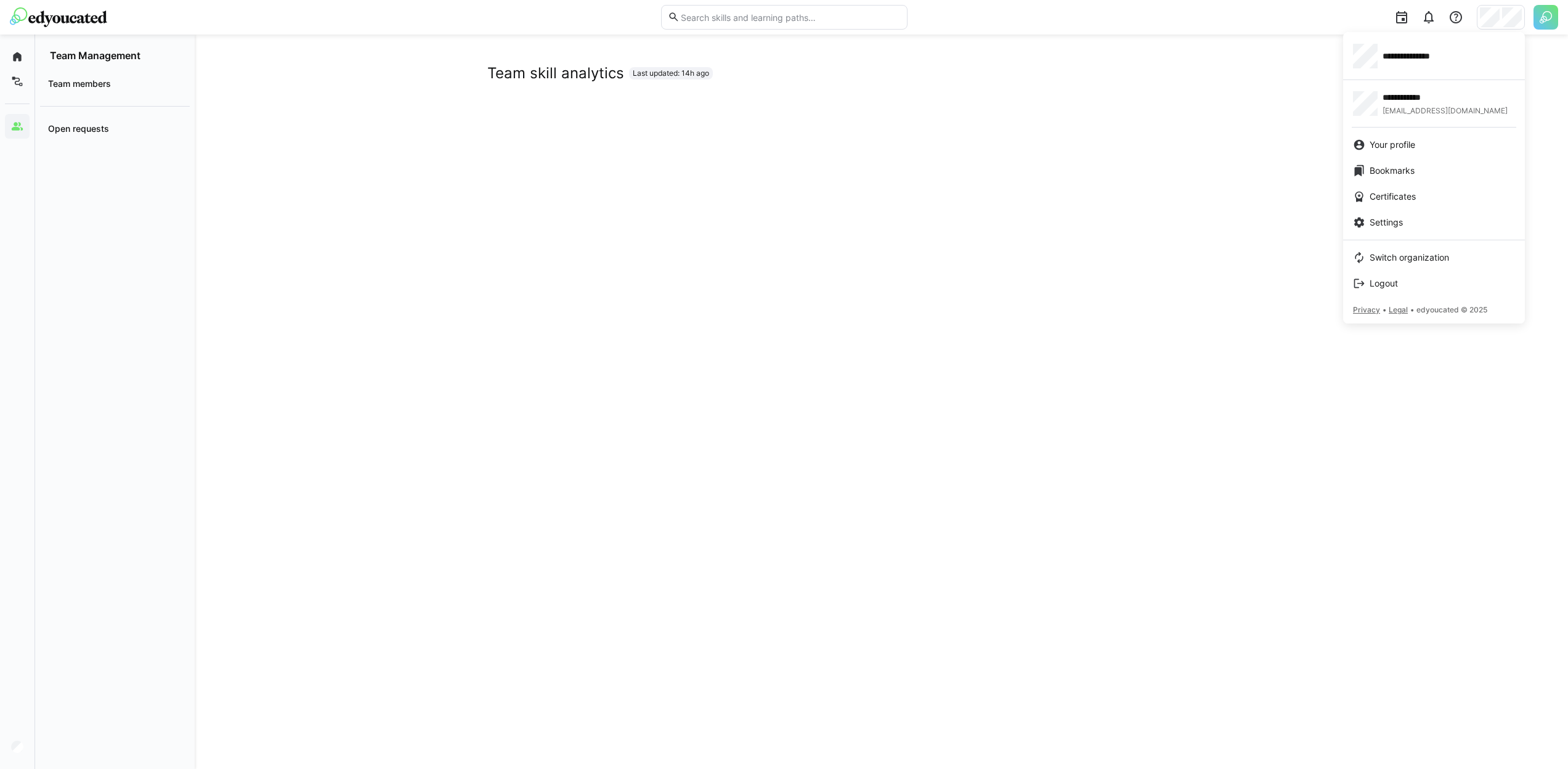
click at [200, 83] on div at bounding box center [784, 384] width 1568 height 769
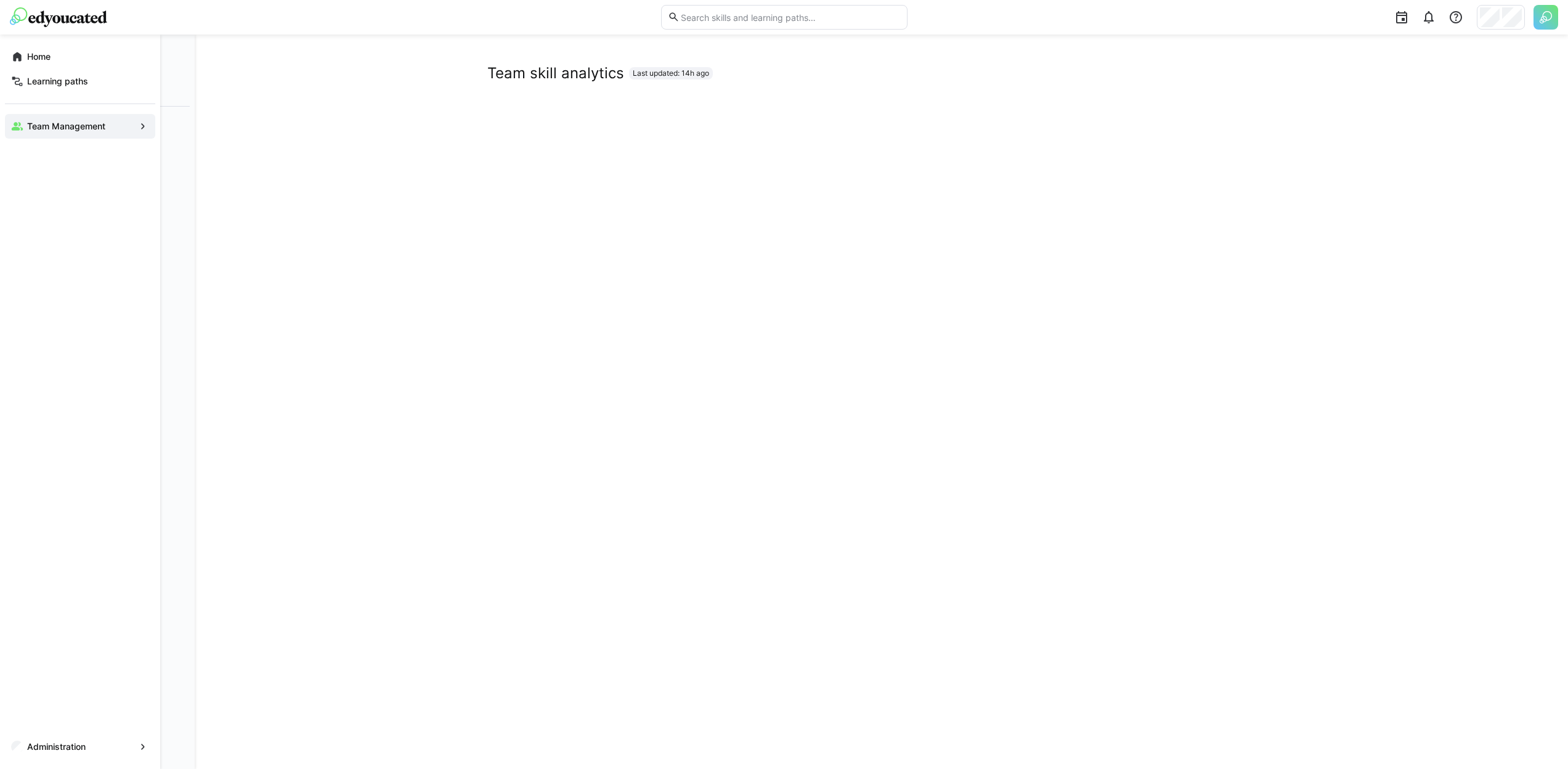
click at [7, 55] on div "Home" at bounding box center [80, 56] width 150 height 24
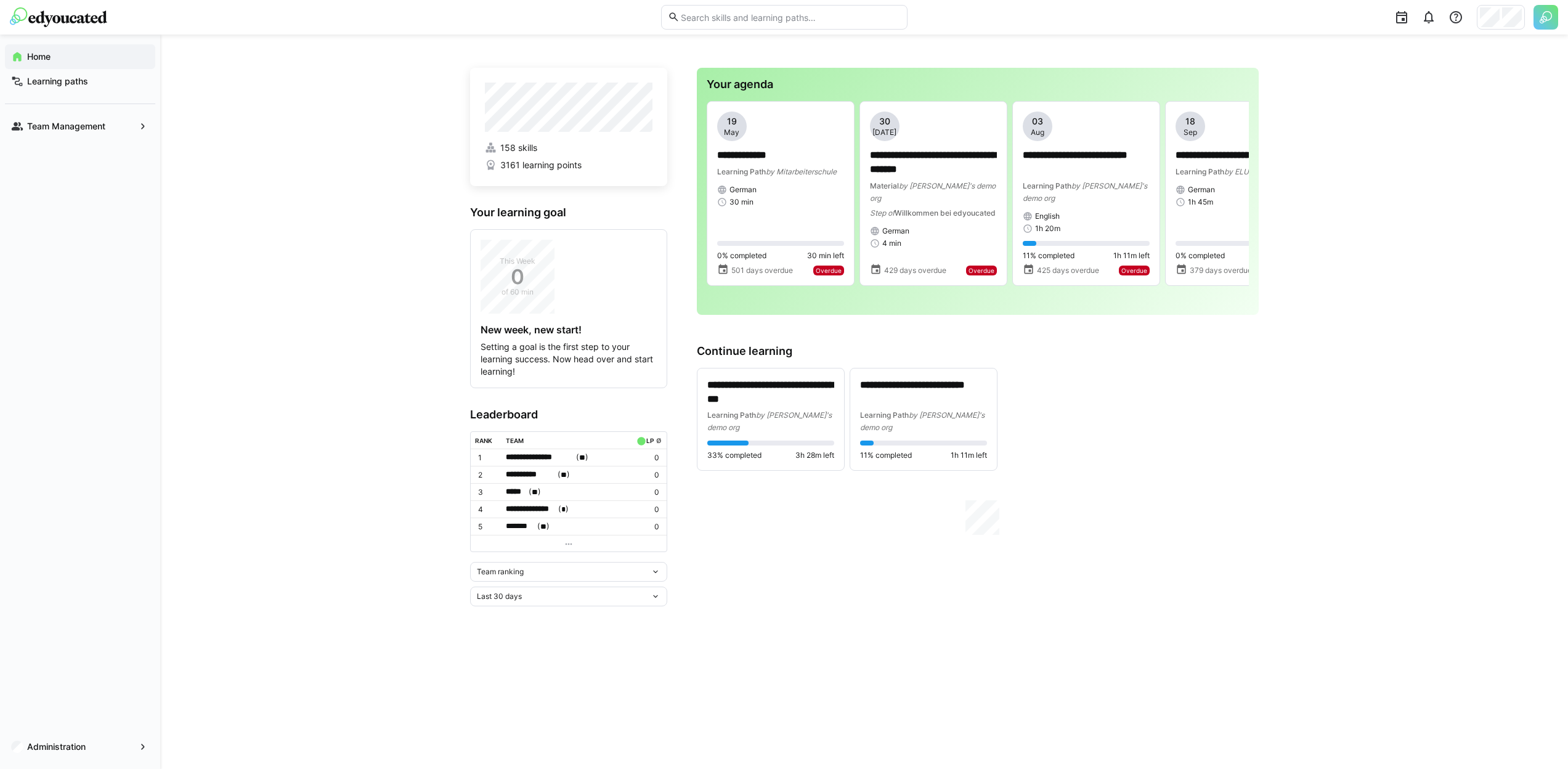
click at [1541, 24] on img at bounding box center [1546, 17] width 24 height 24
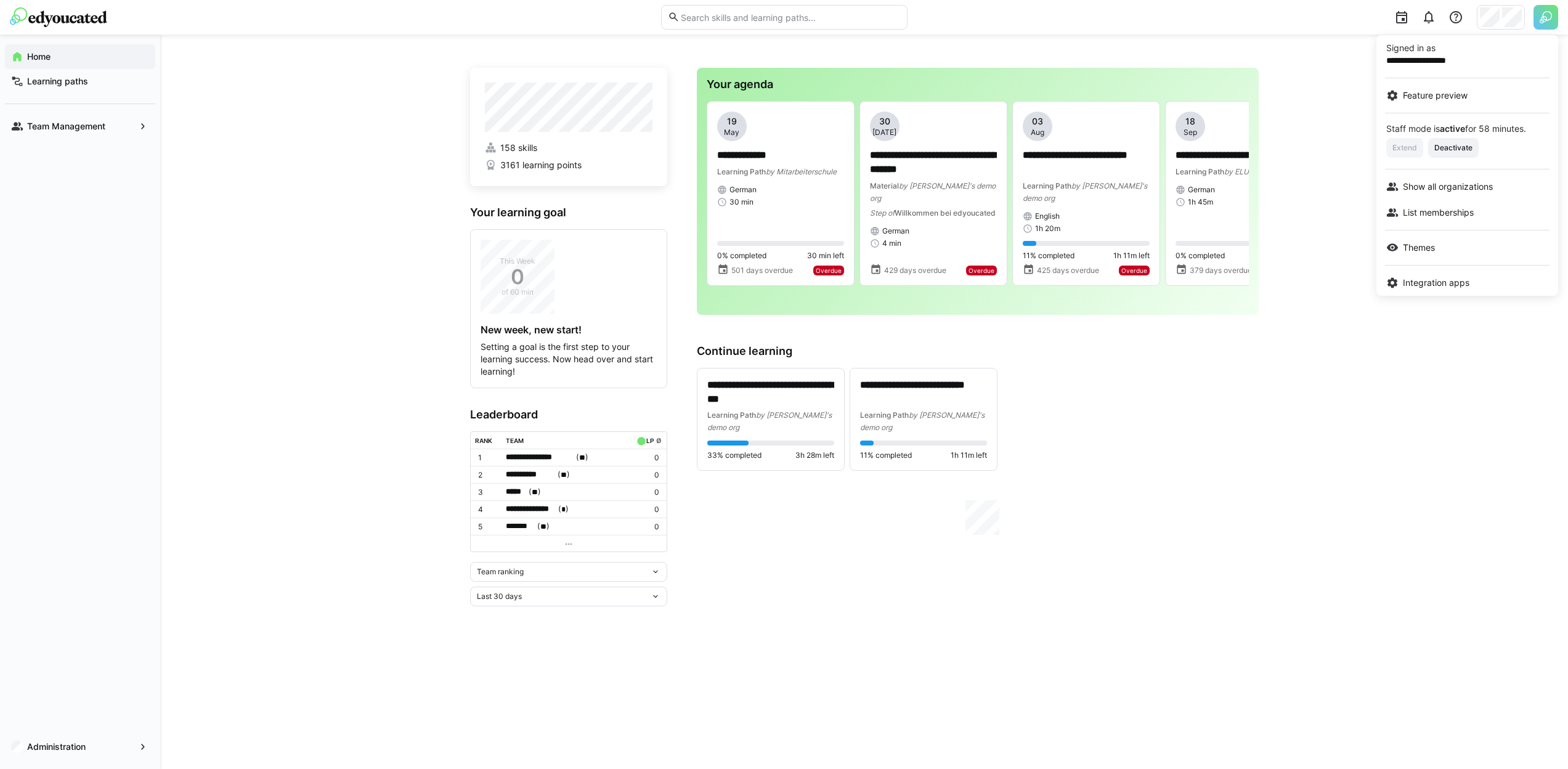
click at [1496, 18] on div at bounding box center [784, 384] width 1568 height 769
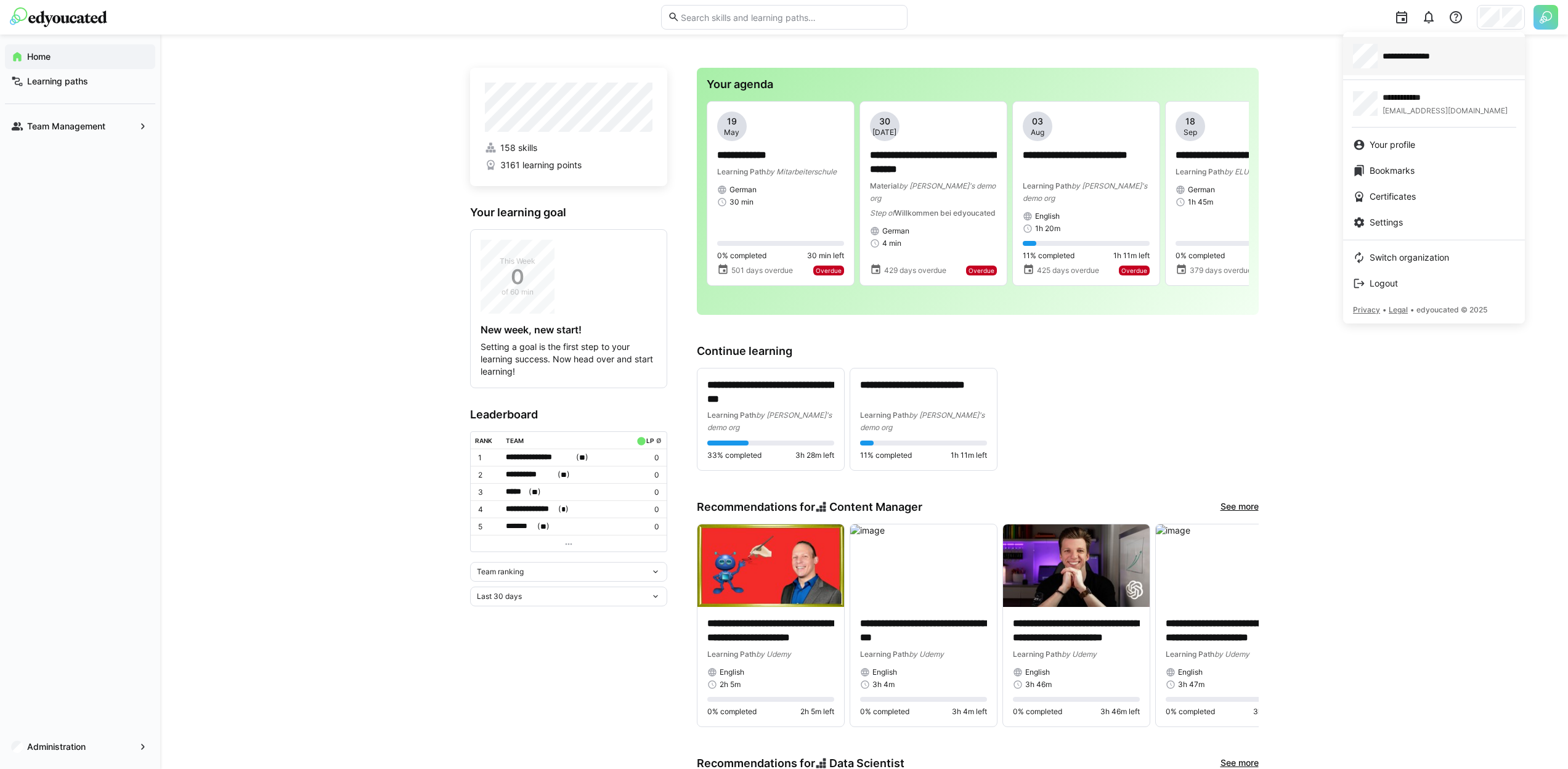
click at [1442, 55] on span "**********" at bounding box center [1418, 56] width 71 height 13
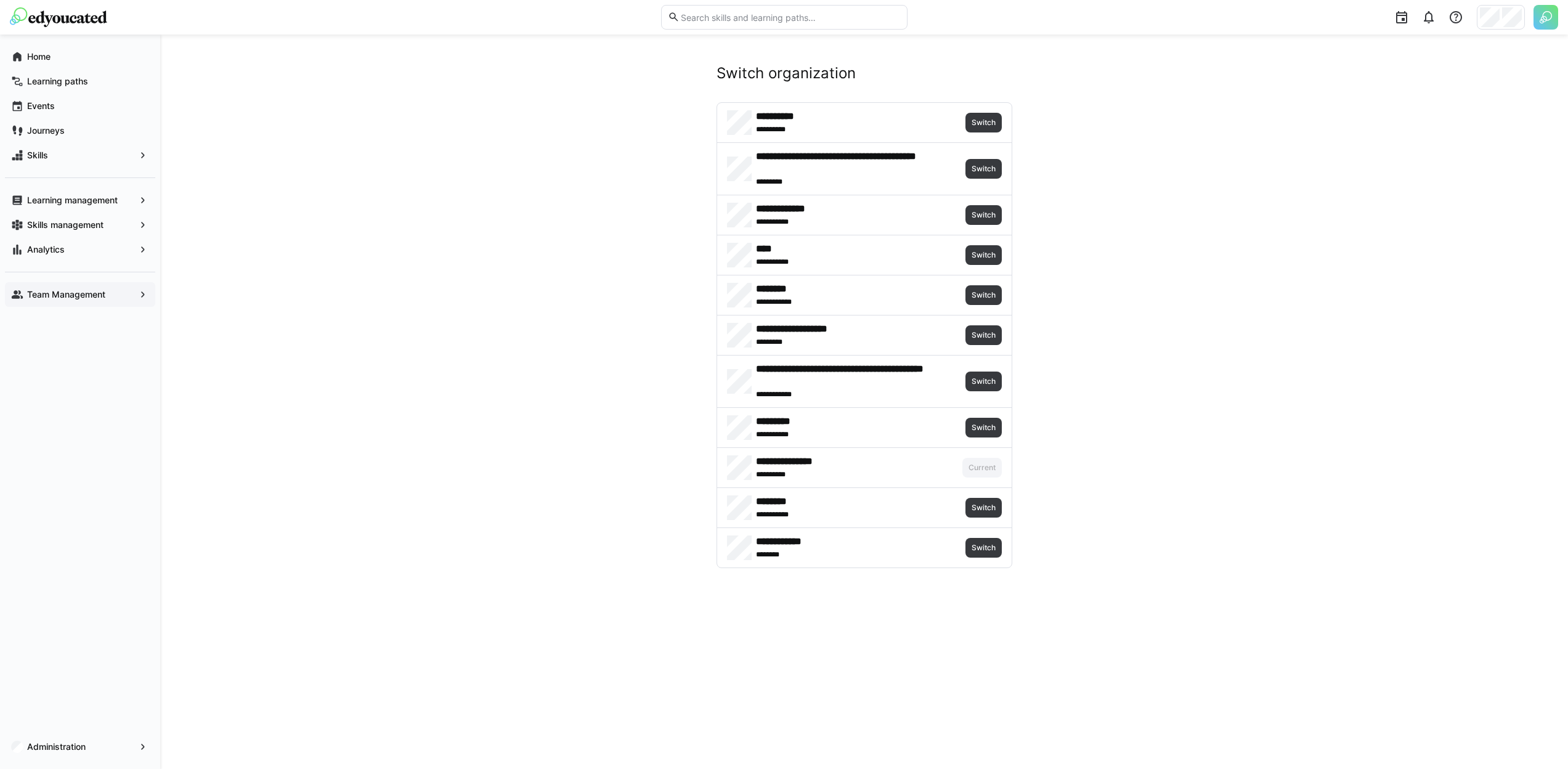
click at [104, 303] on div "Team Management" at bounding box center [80, 294] width 150 height 24
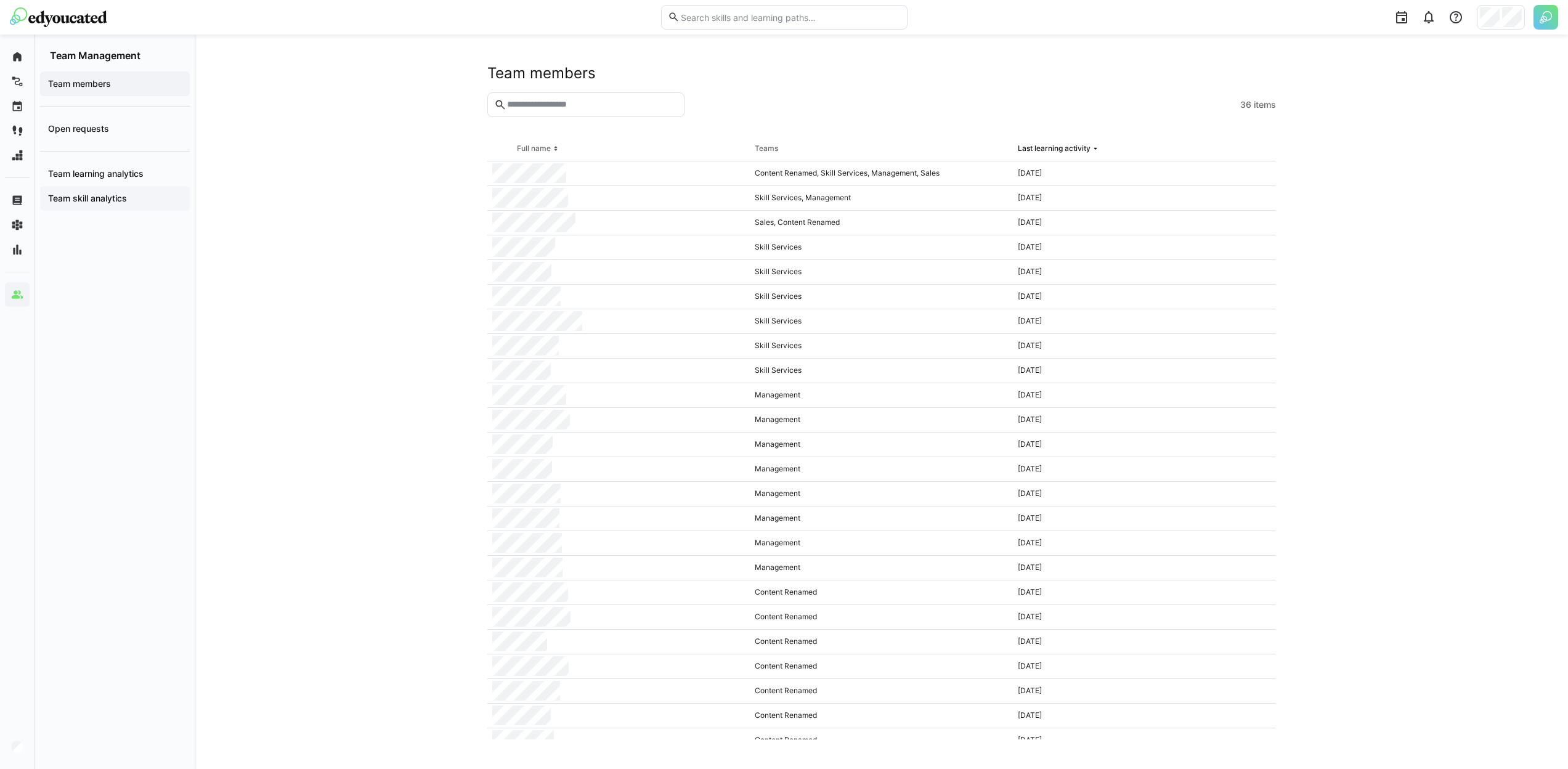
click at [139, 194] on span "Team skill analytics" at bounding box center [115, 198] width 138 height 13
